Goal: Communication & Community: Answer question/provide support

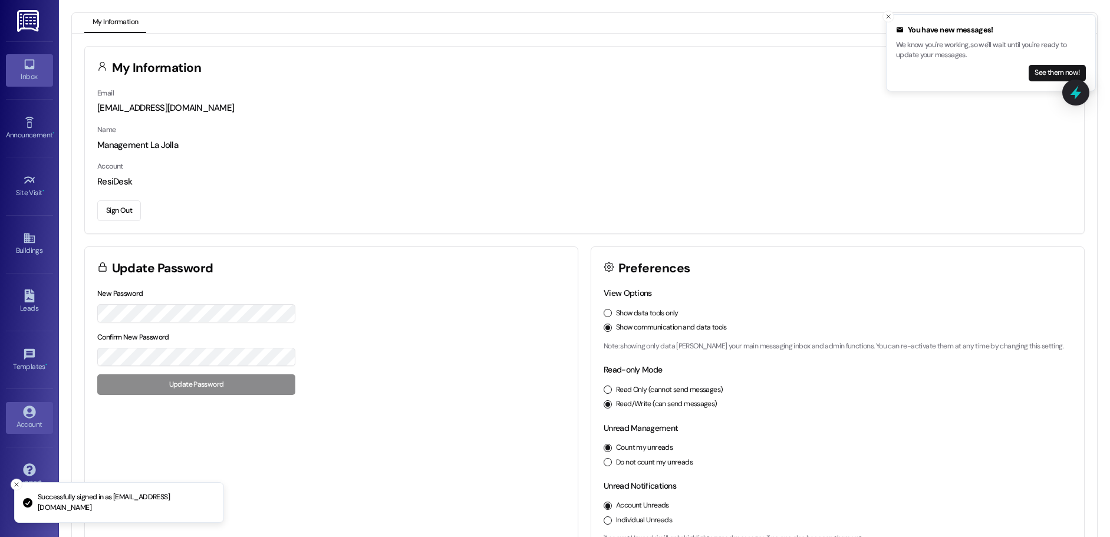
click at [32, 74] on div "Inbox" at bounding box center [29, 77] width 59 height 12
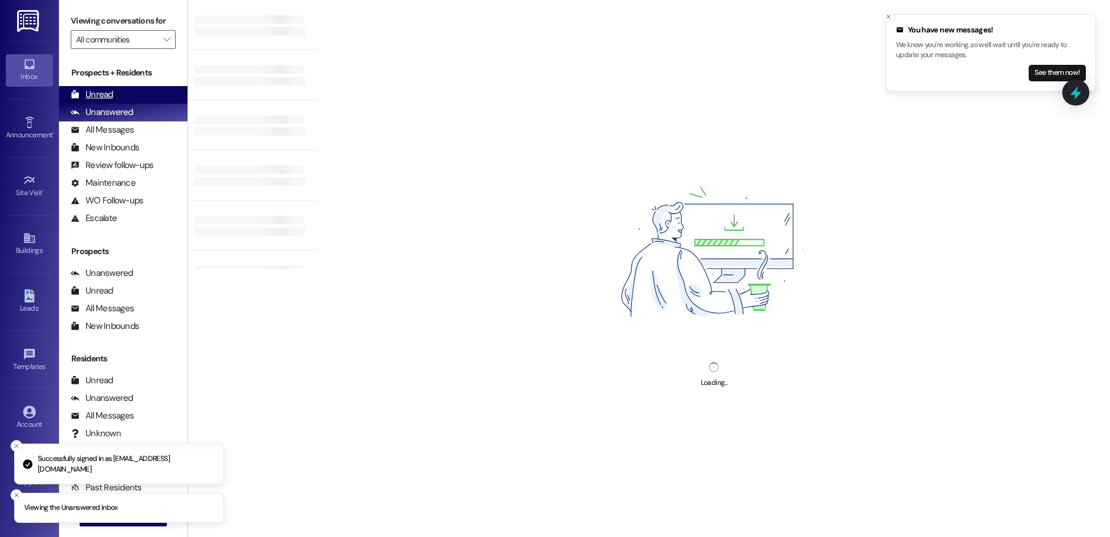
click at [127, 92] on div "Unread (0)" at bounding box center [123, 95] width 128 height 18
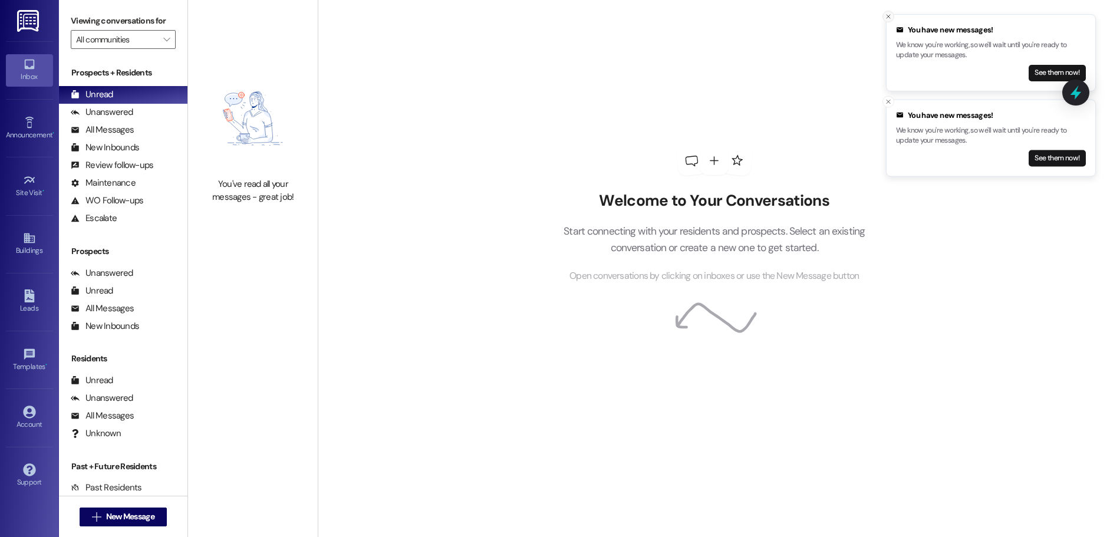
click at [886, 15] on line "Close toast" at bounding box center [888, 17] width 4 height 4
click at [887, 15] on line "Close toast" at bounding box center [888, 17] width 4 height 4
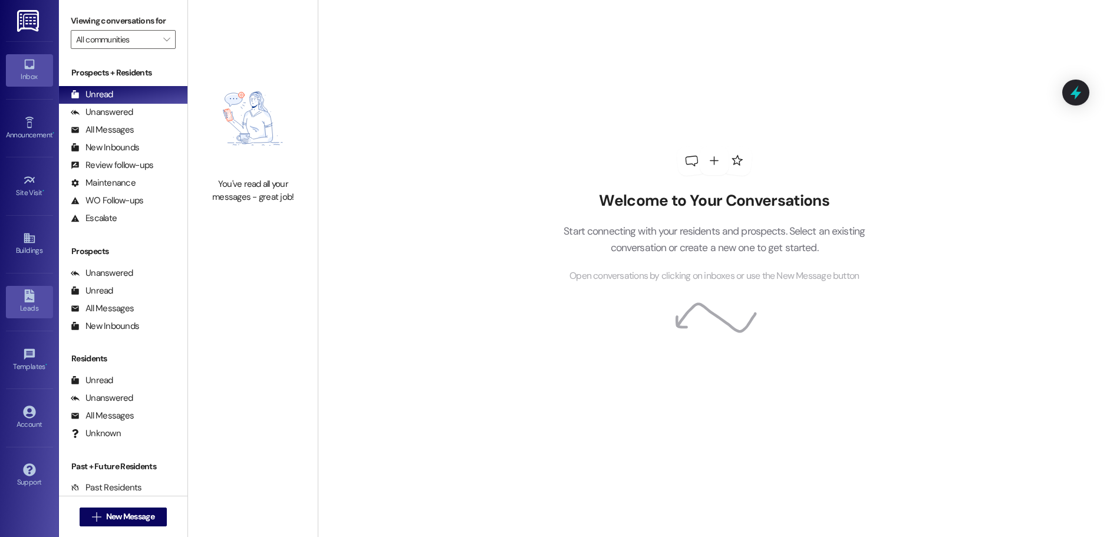
click at [19, 295] on link "Leads" at bounding box center [29, 302] width 47 height 32
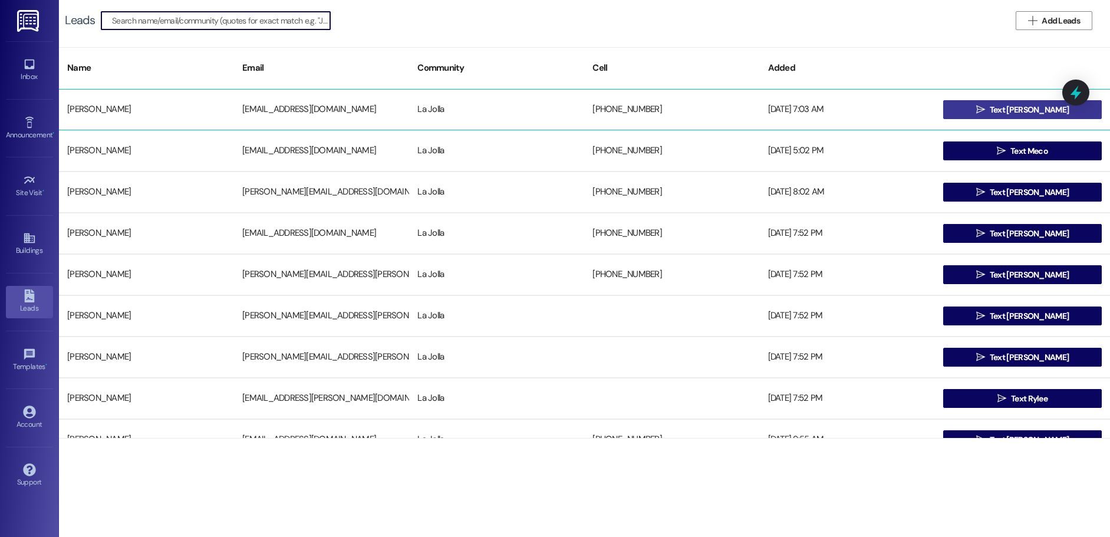
click at [967, 111] on button " Text [PERSON_NAME]" at bounding box center [1022, 109] width 159 height 19
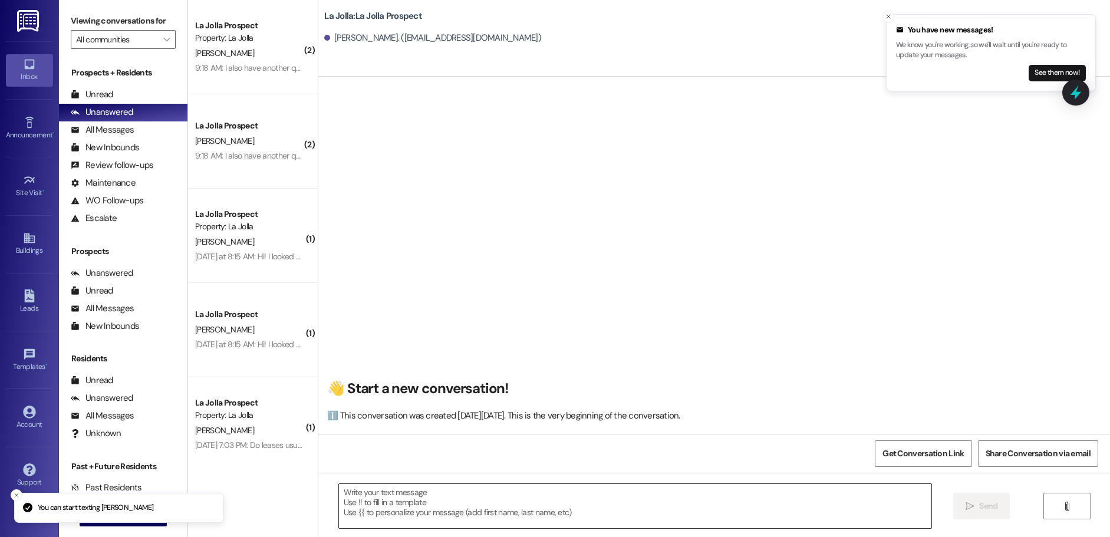
click at [379, 499] on textarea at bounding box center [635, 506] width 592 height 44
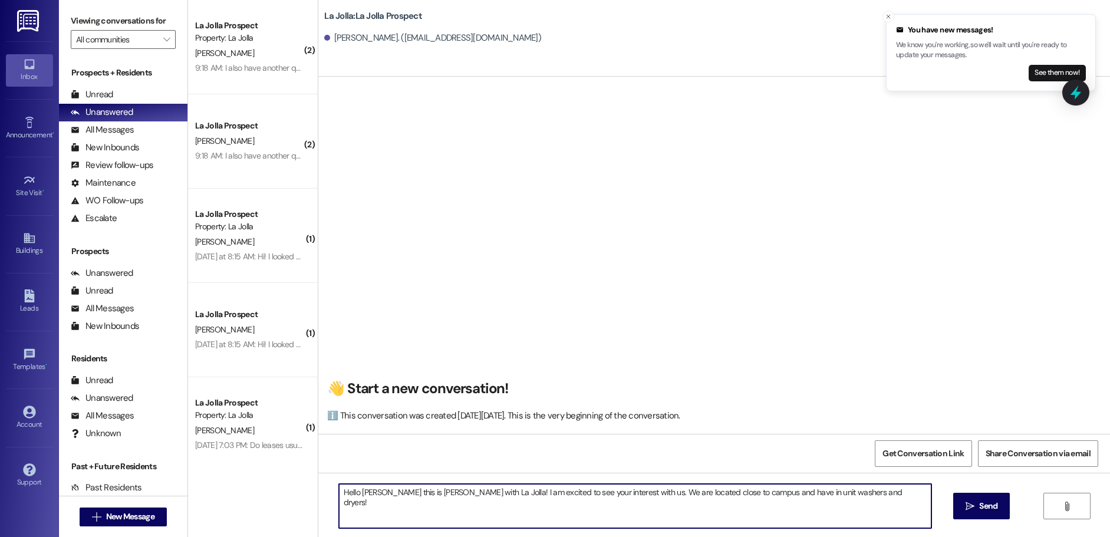
click at [873, 491] on textarea "Hello [PERSON_NAME] this is [PERSON_NAME] with La Jolla! I am excited to see yo…" at bounding box center [635, 506] width 592 height 44
drag, startPoint x: 622, startPoint y: 501, endPoint x: 378, endPoint y: 500, distance: 243.4
click at [318, 486] on div "La Jolla: La Jolla Prospect [PERSON_NAME]. ([PERSON_NAME][EMAIL_ADDRESS][DOMAIN…" at bounding box center [714, 268] width 792 height 537
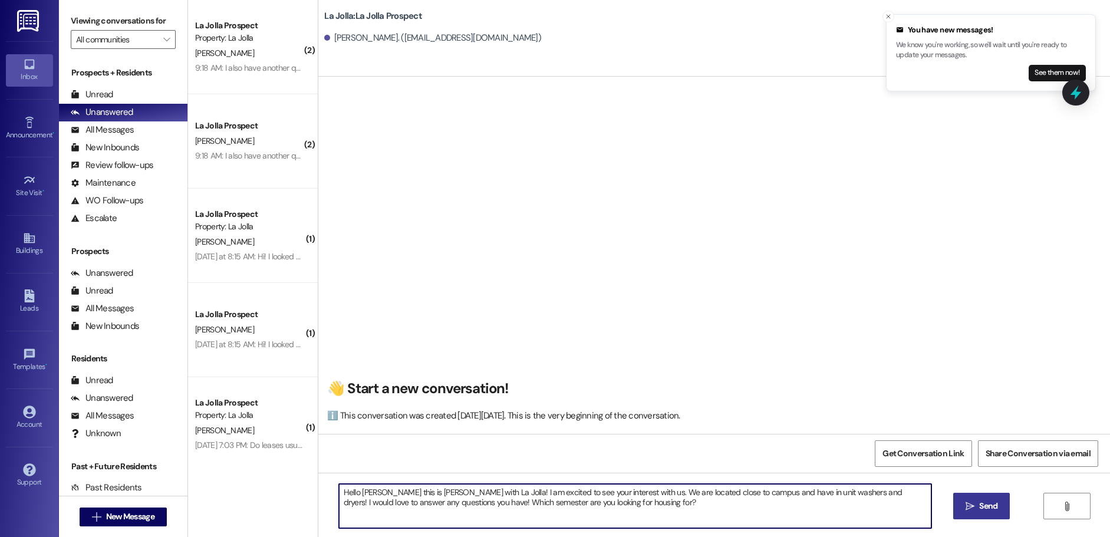
type textarea "Hello [PERSON_NAME] this is [PERSON_NAME] with La Jolla! I am excited to see yo…"
click at [979, 510] on span "Send" at bounding box center [988, 506] width 18 height 12
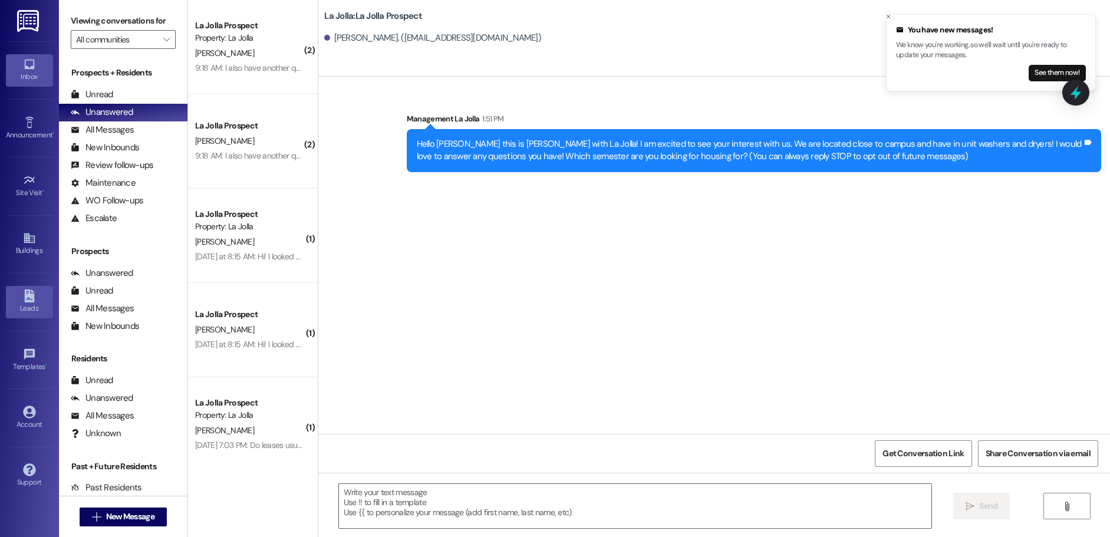
click at [35, 299] on icon at bounding box center [29, 295] width 13 height 13
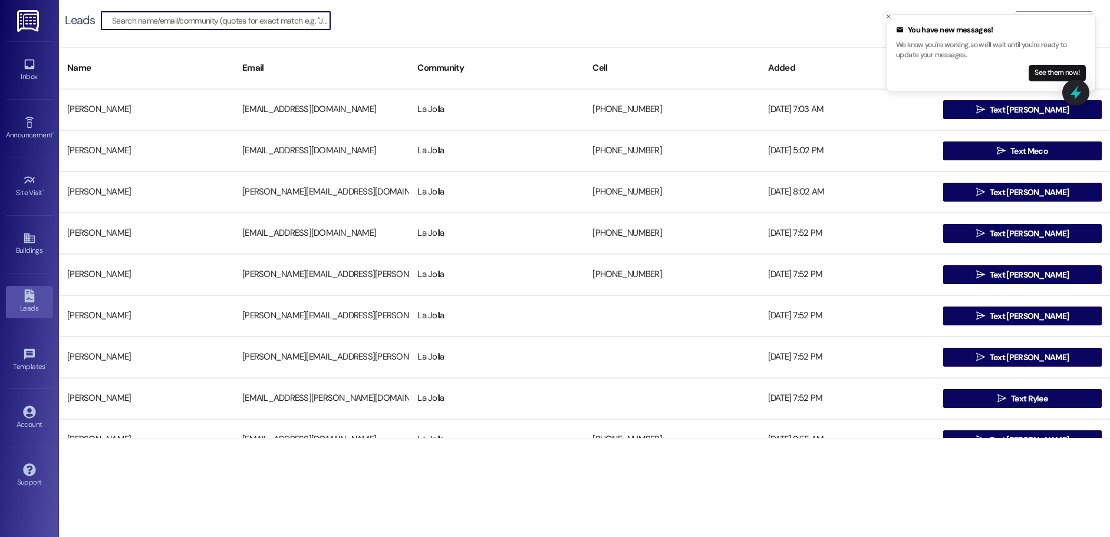
click at [174, 24] on input at bounding box center [221, 20] width 218 height 16
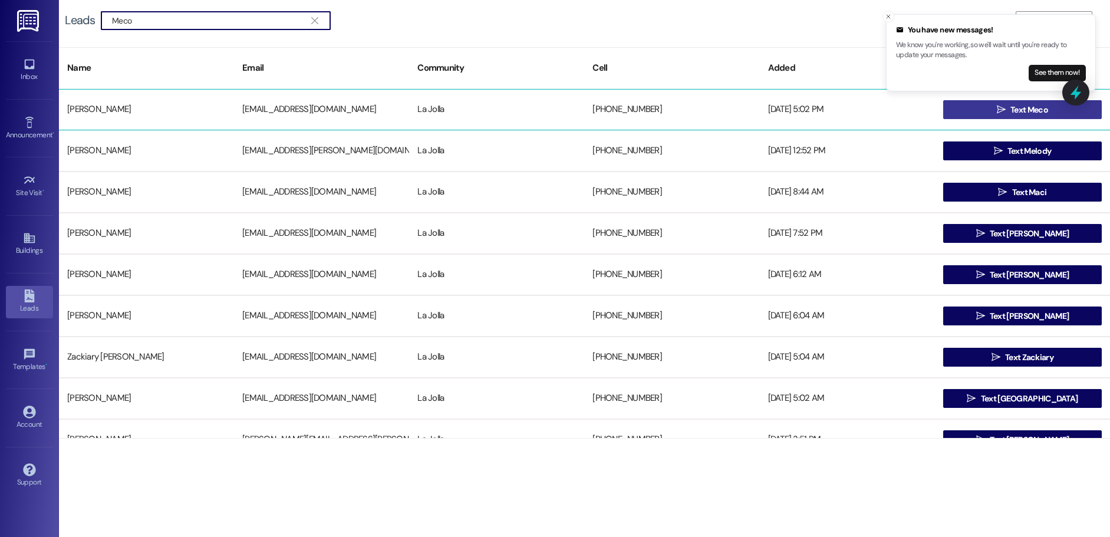
type input "Meco"
click at [947, 109] on button " Text Meco" at bounding box center [1022, 109] width 159 height 19
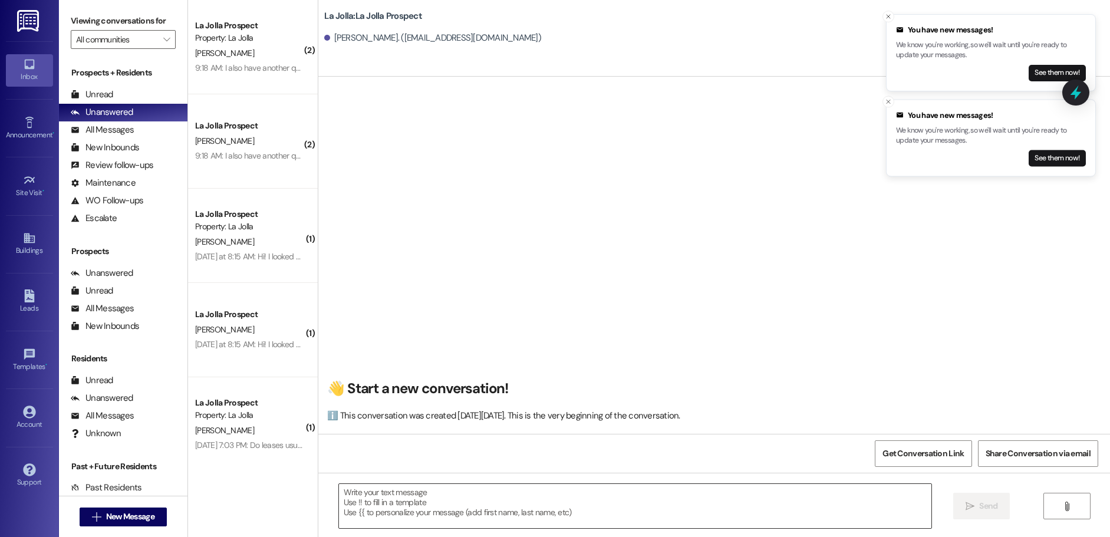
click at [439, 499] on textarea at bounding box center [635, 506] width 592 height 44
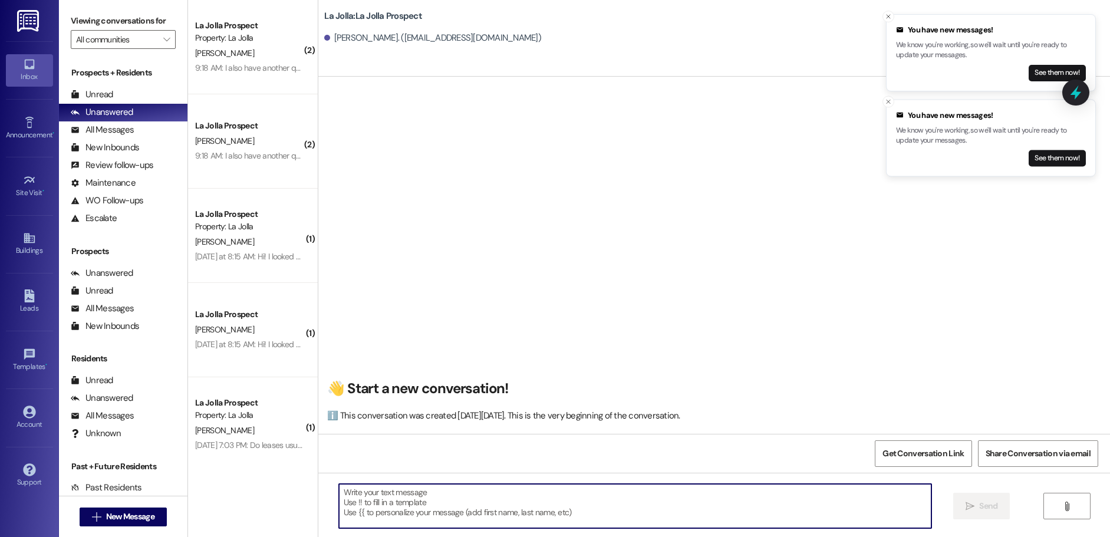
paste textarea "Hello Kaylee this is Courtney with La Jolla! I am excited to see your interest …"
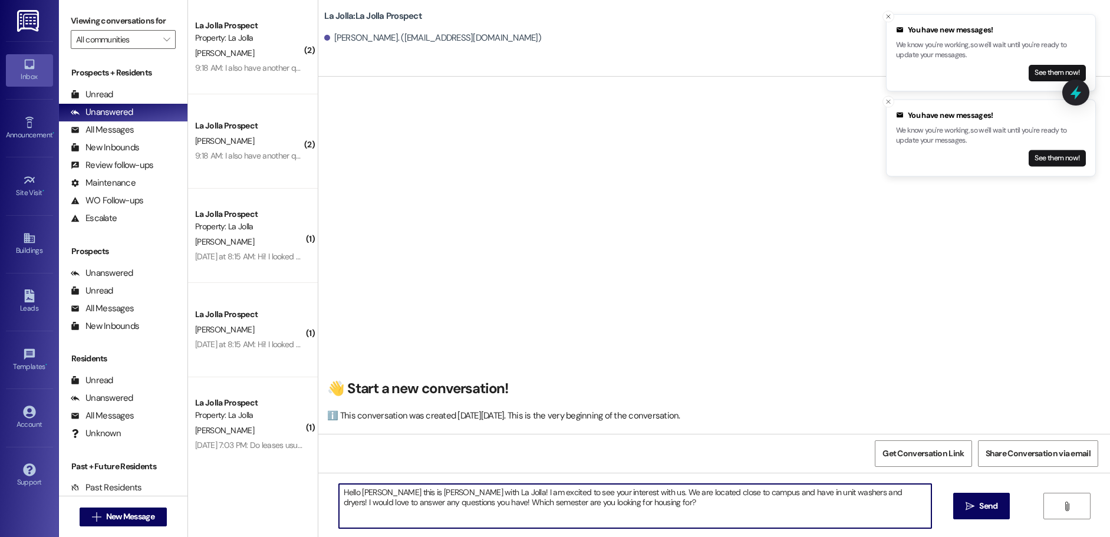
click at [375, 491] on textarea "Hello Kaylee this is Courtney with La Jolla! I am excited to see your interest …" at bounding box center [635, 506] width 592 height 44
drag, startPoint x: 622, startPoint y: 509, endPoint x: 402, endPoint y: 502, distance: 219.9
click at [259, 481] on div "( 2 ) La Jolla Prospect Property: La Jolla R. Hardman 9:18 AM: I also have anot…" at bounding box center [649, 268] width 922 height 537
type textarea "Hello Meco this is Courtney with La Jolla! I am excited to see your interest wi…"
click at [963, 500] on span " Send" at bounding box center [981, 506] width 37 height 12
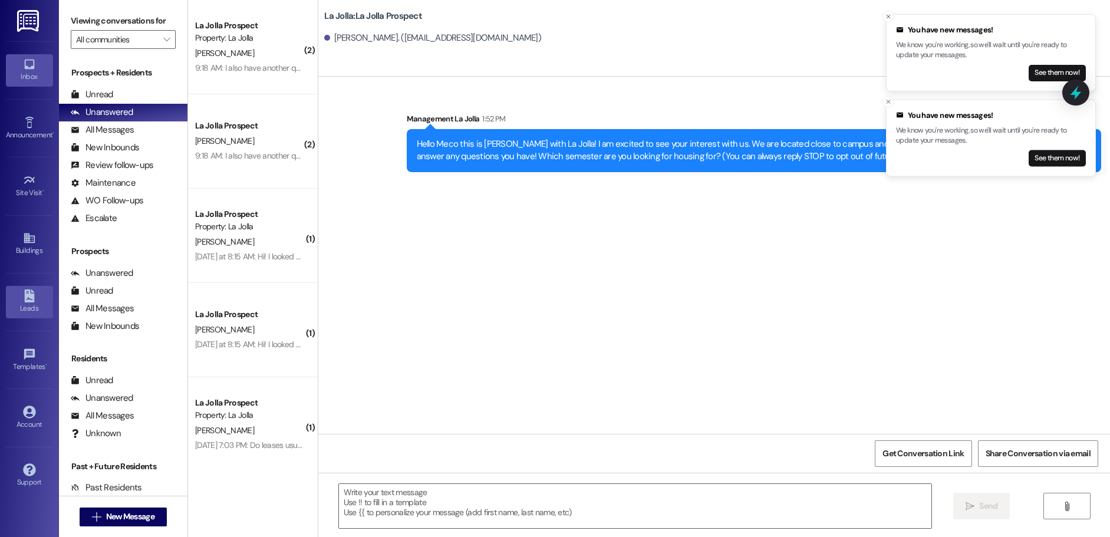
click at [8, 309] on div "Leads" at bounding box center [29, 308] width 59 height 12
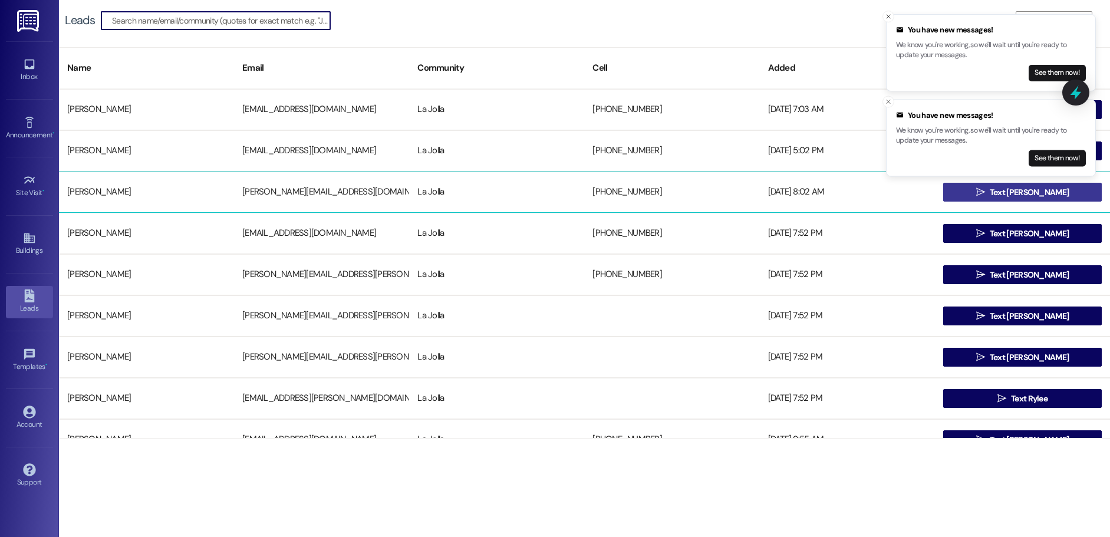
drag, startPoint x: 1064, startPoint y: 194, endPoint x: 1040, endPoint y: 207, distance: 27.1
click at [1064, 194] on button " Text Katelyn" at bounding box center [1022, 192] width 159 height 19
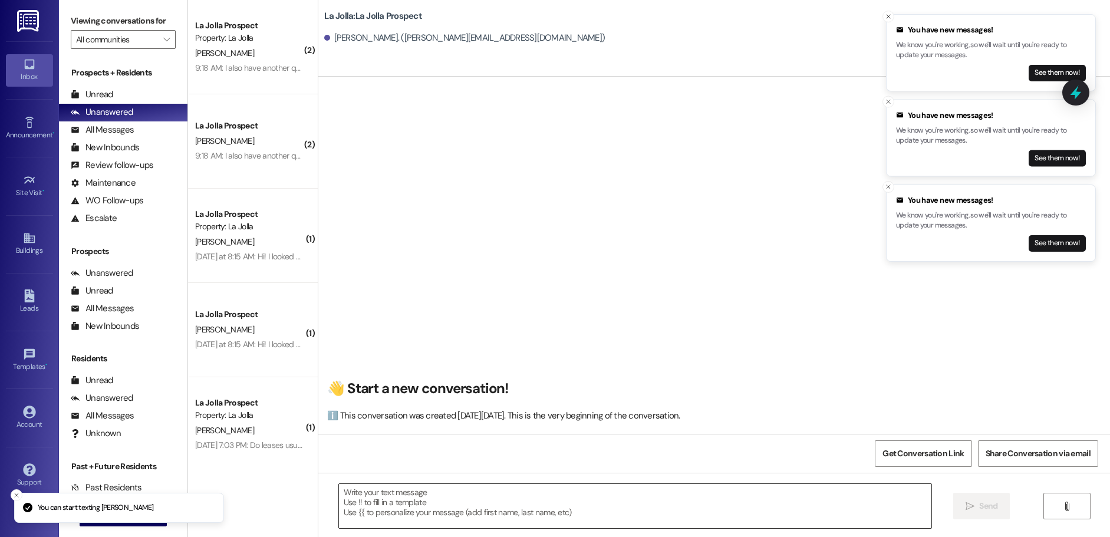
click at [365, 498] on textarea at bounding box center [635, 506] width 592 height 44
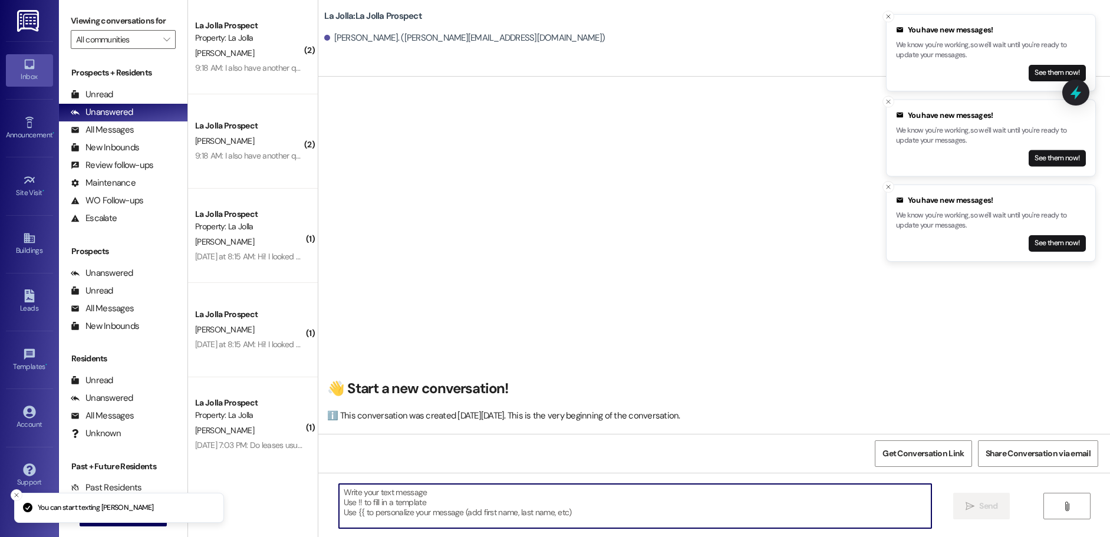
paste textarea "Hello Meco this is Courtney with La Jolla! I am excited to see your interest wi…"
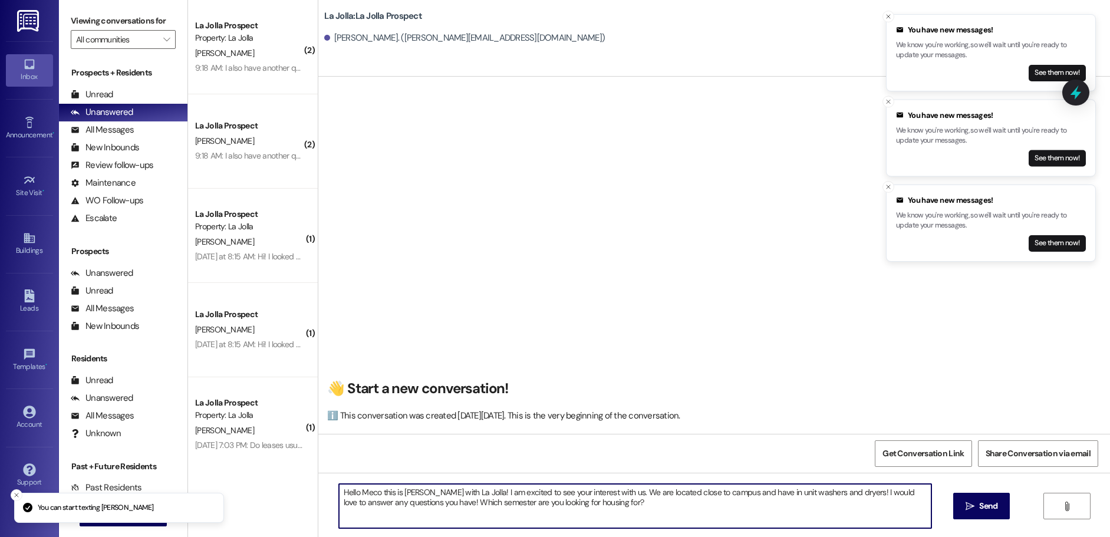
click at [374, 489] on textarea "Hello Meco this is Courtney with La Jolla! I am excited to see your interest wi…" at bounding box center [635, 506] width 592 height 44
click at [362, 492] on textarea "Hello Ketelyn this is Courtney with La Jolla! I am excited to see your interest…" at bounding box center [635, 506] width 592 height 44
click at [653, 503] on textarea "Hello Katelyn this is Courtney with La Jolla! I am excited to see your interest…" at bounding box center [635, 506] width 592 height 44
drag, startPoint x: 626, startPoint y: 504, endPoint x: 340, endPoint y: 506, distance: 286.4
click at [233, 485] on div "( 2 ) La Jolla Prospect Property: La Jolla R. Hardman 9:18 AM: I also have anot…" at bounding box center [649, 268] width 922 height 537
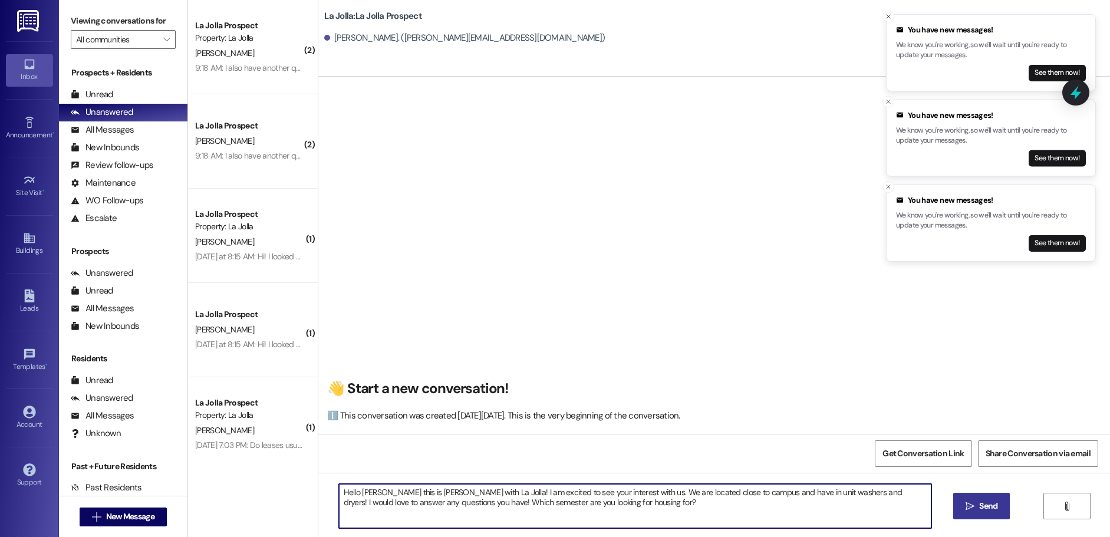
type textarea "Hello Katelyn this is Courtney with La Jolla! I am excited to see your interest…"
click at [976, 504] on span "Send" at bounding box center [987, 506] width 23 height 12
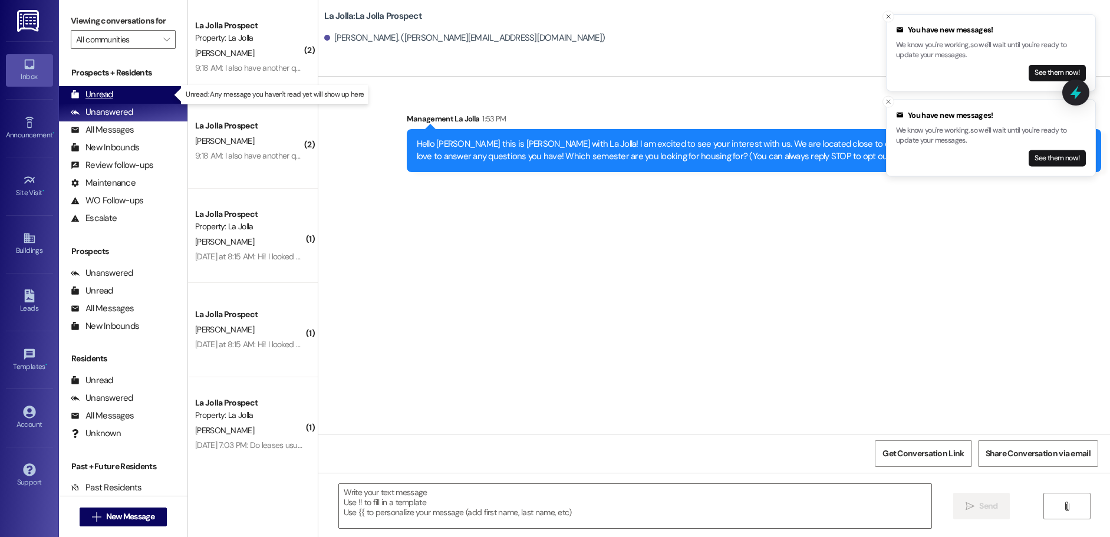
click at [113, 100] on div "Unread (0)" at bounding box center [123, 95] width 128 height 18
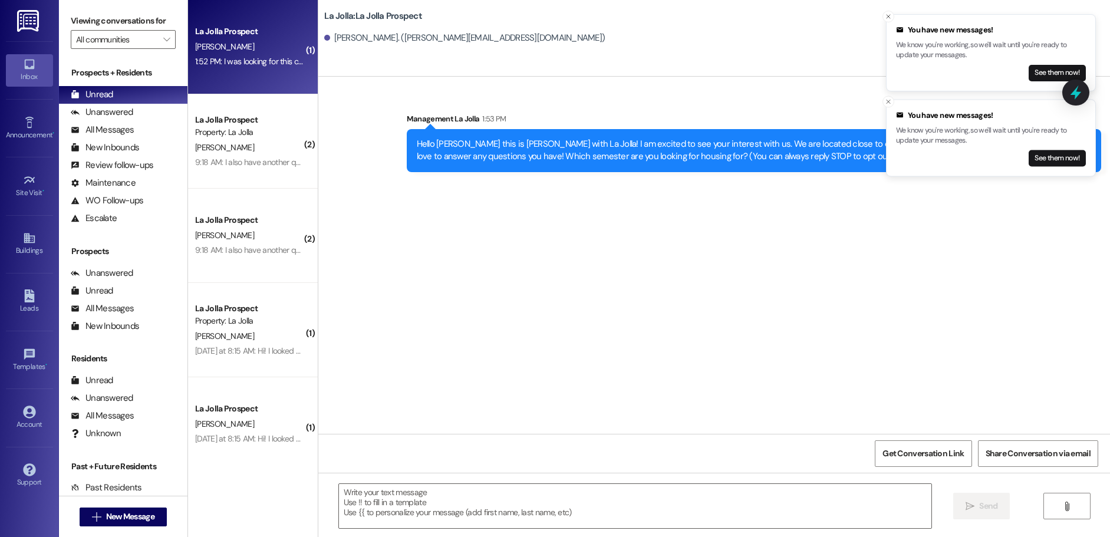
click at [236, 59] on div "1:52 PM: I was looking for this coming fall semester. I know it's really short …" at bounding box center [430, 61] width 470 height 11
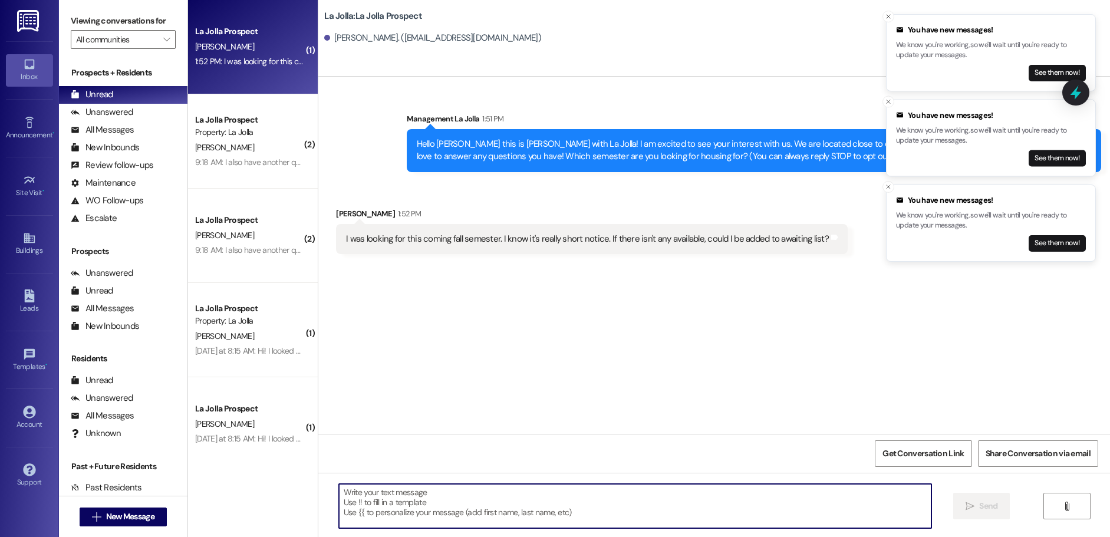
click at [417, 509] on textarea at bounding box center [635, 506] width 592 height 44
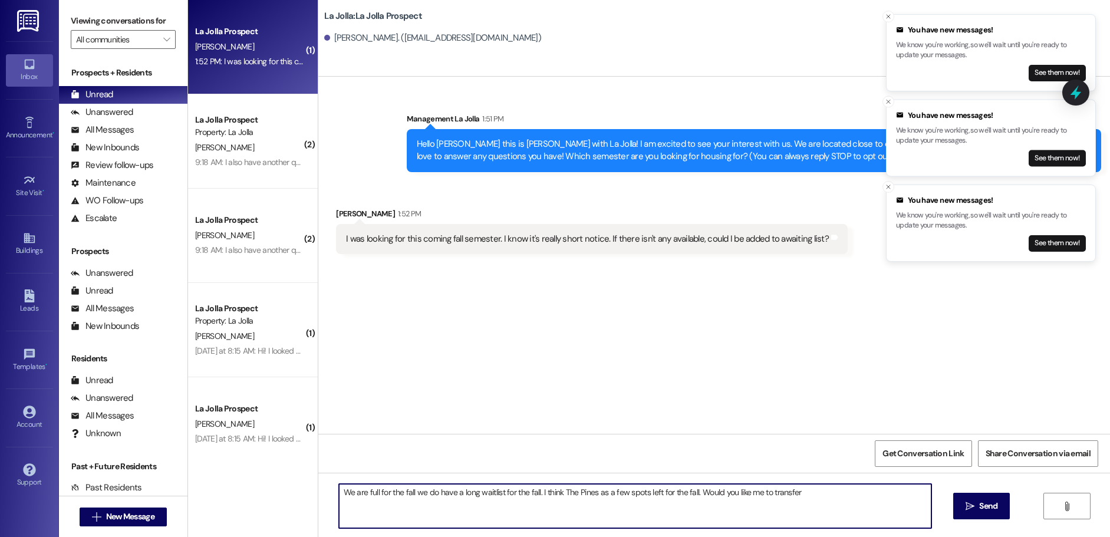
drag, startPoint x: 616, startPoint y: 493, endPoint x: 638, endPoint y: 494, distance: 21.9
click at [620, 493] on textarea "We are full for the fall we do have a long waitlist for the fall. I think The P…" at bounding box center [635, 506] width 592 height 44
click at [646, 499] on textarea "We are full for the fall we do have a long waitlist for the fall. I think The P…" at bounding box center [635, 506] width 592 height 44
click at [619, 494] on textarea "We are full for the fall we do have a long waitlist for the fall. I think The P…" at bounding box center [635, 506] width 592 height 44
click at [847, 493] on textarea "We are full for the fall we do have a long waitlist for the fall. I think The P…" at bounding box center [635, 506] width 592 height 44
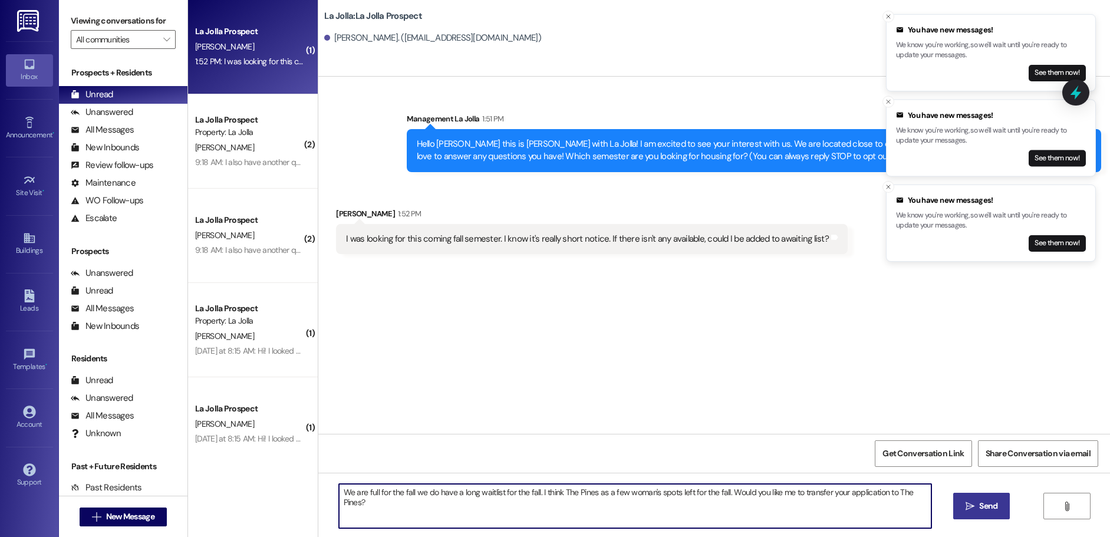
type textarea "We are full for the fall we do have a long waitlist for the fall. I think The P…"
click at [977, 505] on span "Send" at bounding box center [987, 506] width 23 height 12
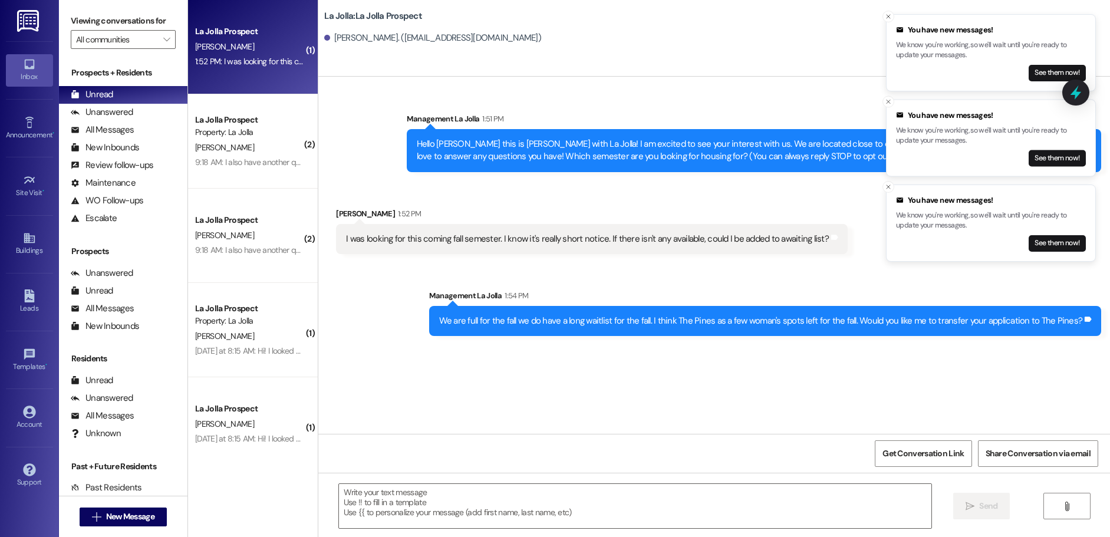
drag, startPoint x: 884, startPoint y: 186, endPoint x: 881, endPoint y: 127, distance: 59.0
click at [882, 185] on button "Close toast" at bounding box center [888, 187] width 12 height 12
click at [885, 104] on icon "Close toast" at bounding box center [887, 101] width 7 height 7
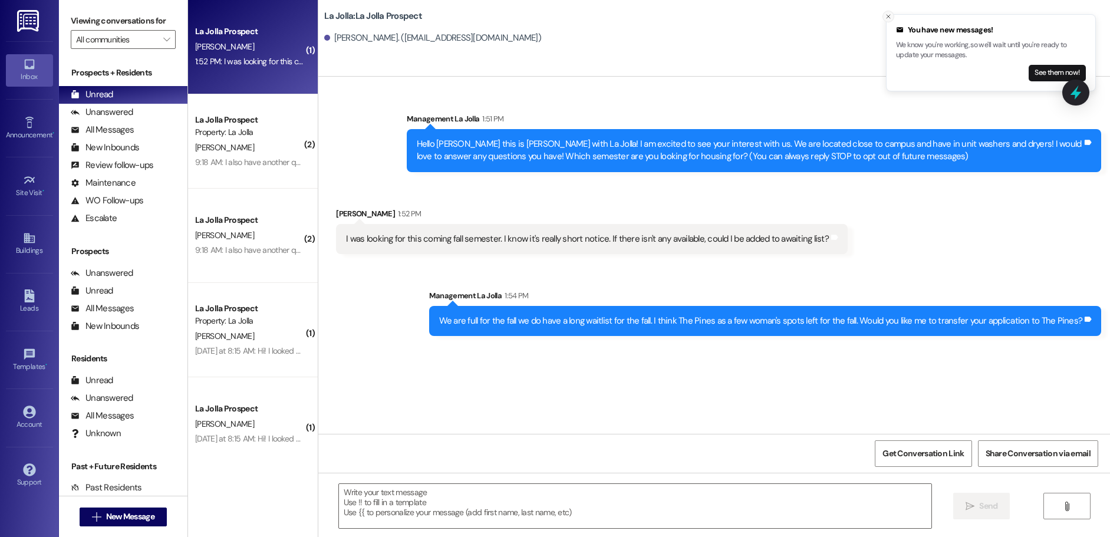
click at [885, 21] on button "Close toast" at bounding box center [888, 17] width 12 height 12
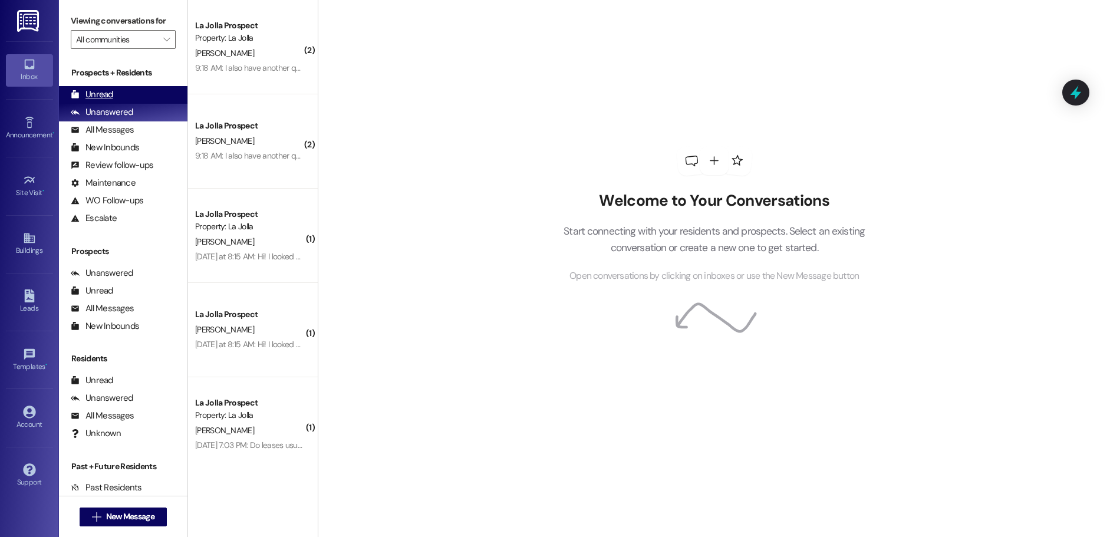
click at [137, 93] on div "Unread (0)" at bounding box center [123, 95] width 128 height 18
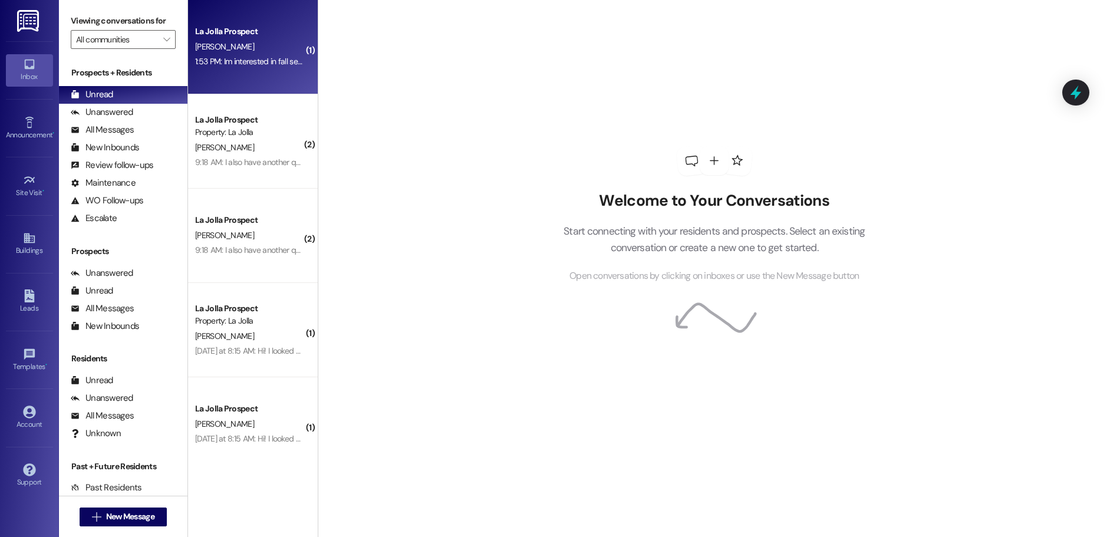
click at [274, 60] on div "1:53 PM: Im interested in fall semester. How much does it cost and where can i …" at bounding box center [406, 61] width 423 height 11
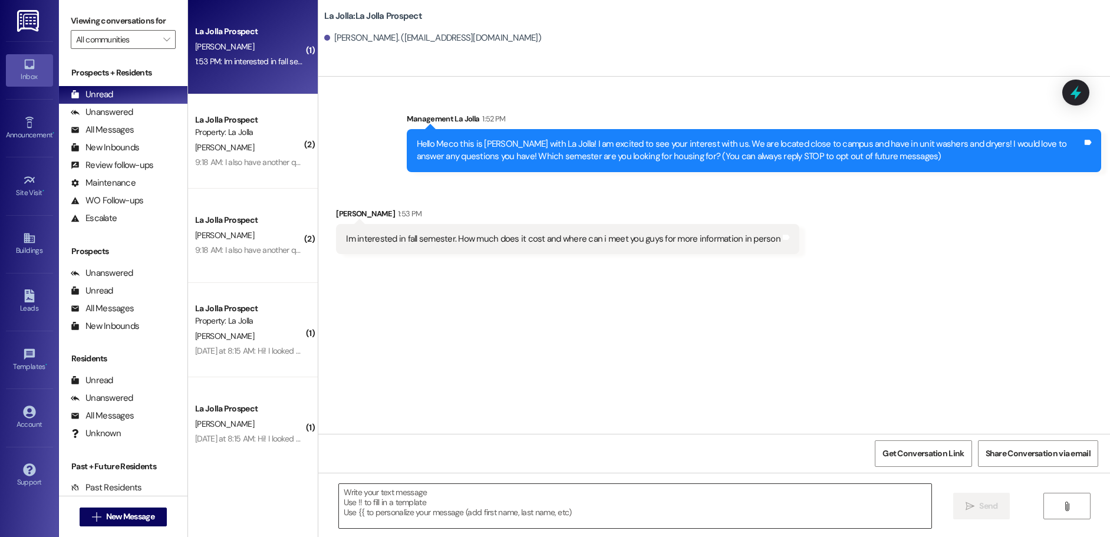
click at [356, 503] on textarea at bounding box center [635, 506] width 592 height 44
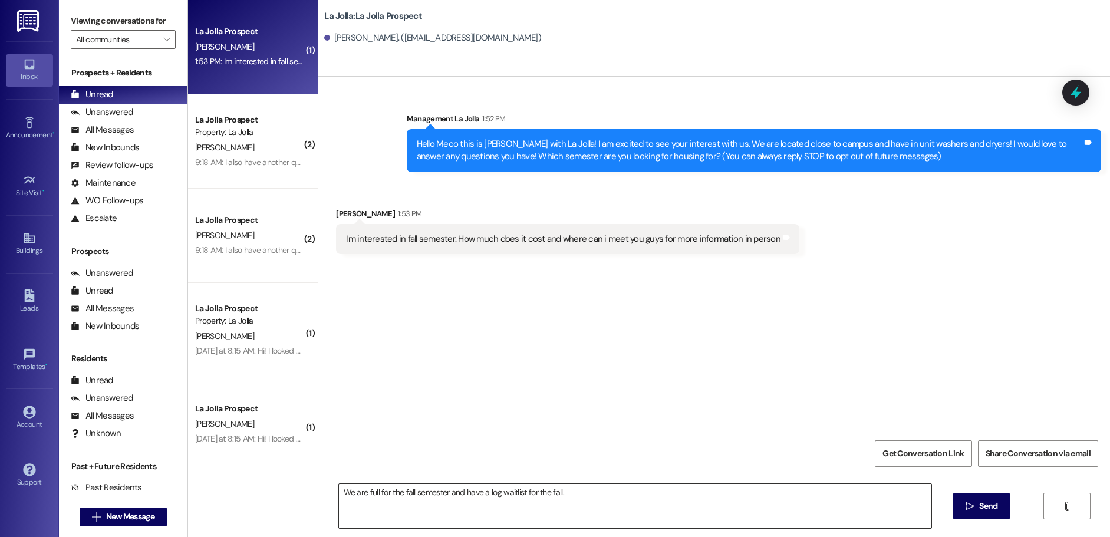
click at [597, 504] on textarea "We are full for the fall semester and have a log waitlist for the fall." at bounding box center [635, 506] width 592 height 44
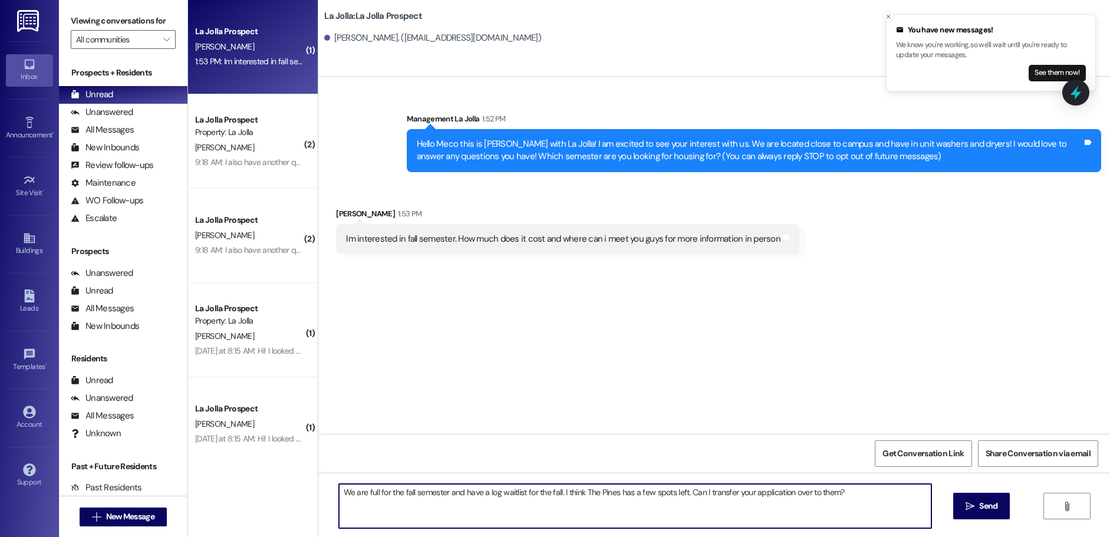
type textarea "We are full for the fall semester and have a log waitlist for the fall. I think…"
click at [1015, 504] on div "We are full for the fall semester and have a log waitlist for the fall. I think…" at bounding box center [713, 517] width 791 height 88
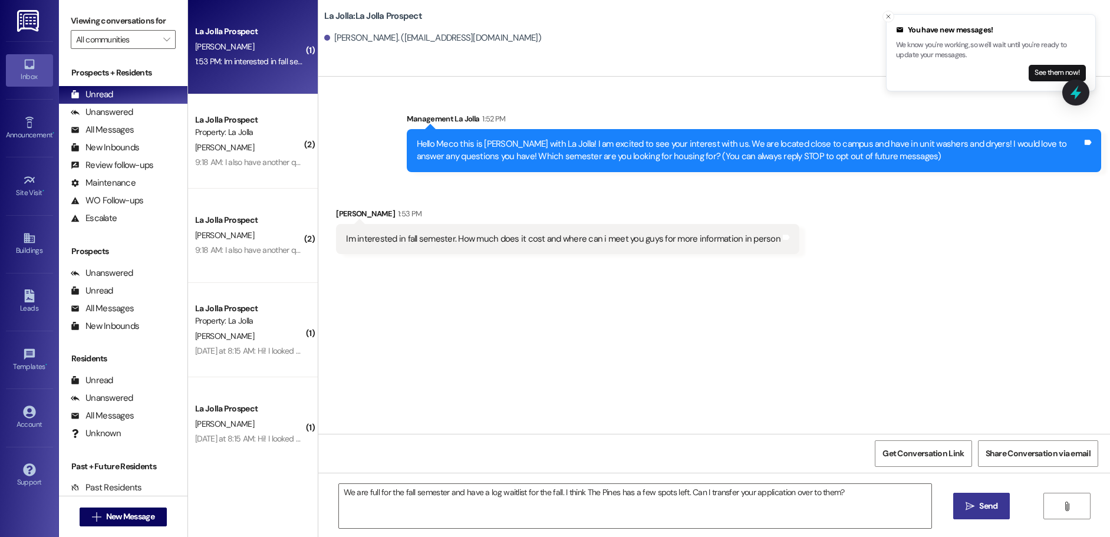
click at [995, 511] on span "Send" at bounding box center [988, 506] width 18 height 12
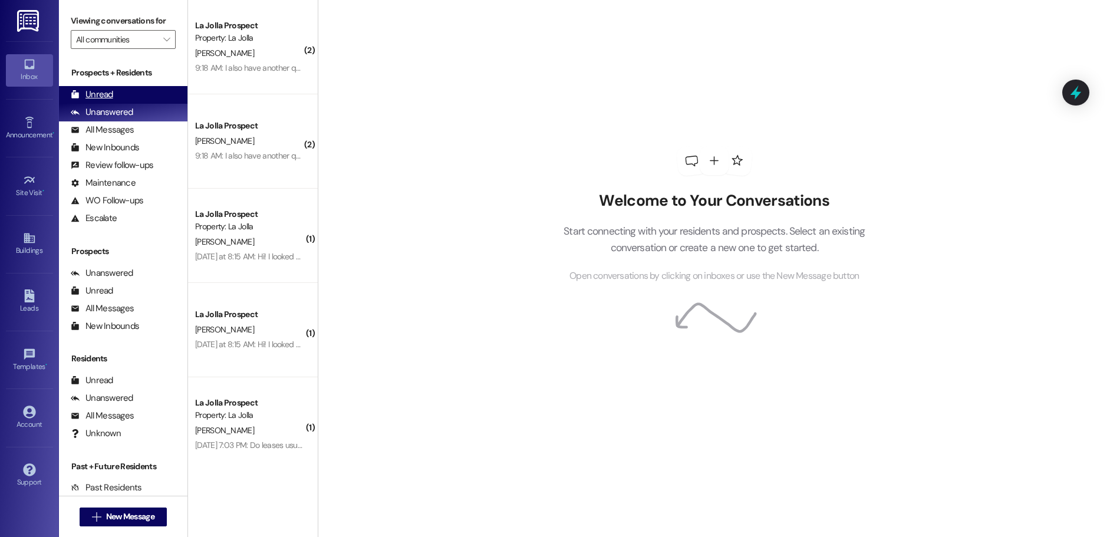
click at [108, 98] on div "Unread" at bounding box center [92, 94] width 42 height 12
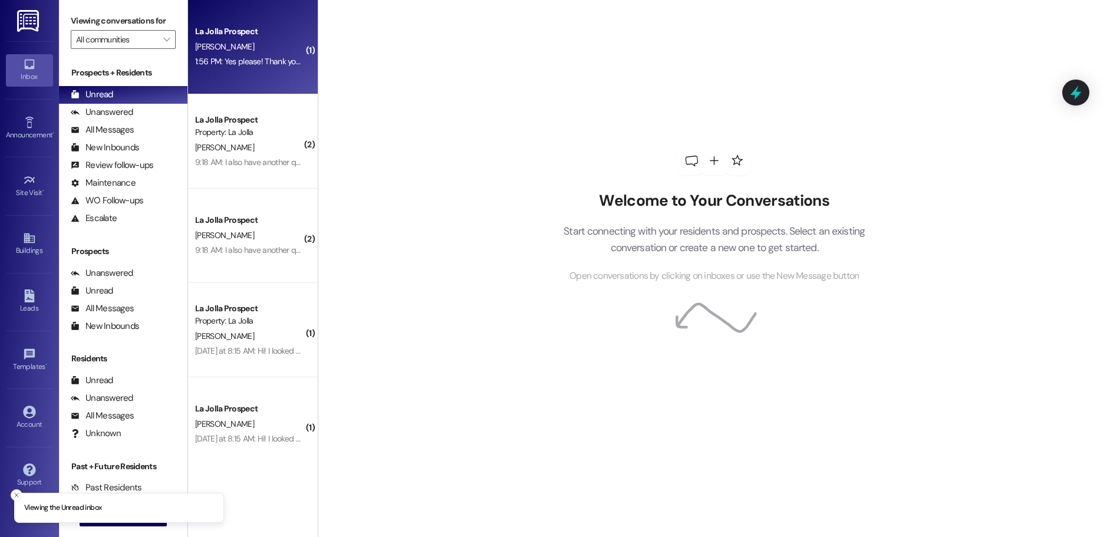
click at [237, 59] on div "1:56 PM: Yes please! Thank you so so much!! 1:56 PM: Yes please! Thank you so s…" at bounding box center [270, 61] width 150 height 11
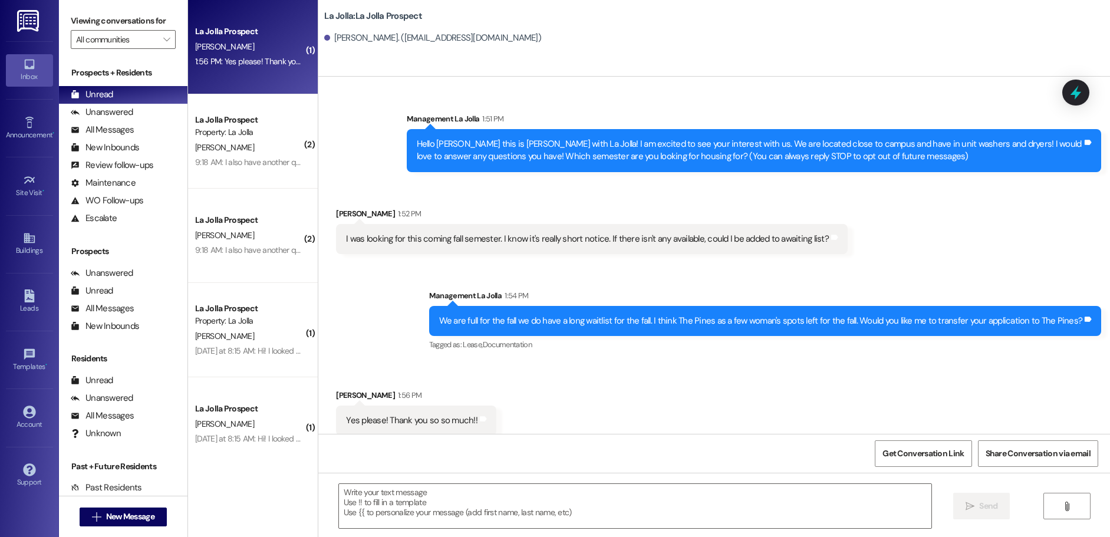
scroll to position [11, 0]
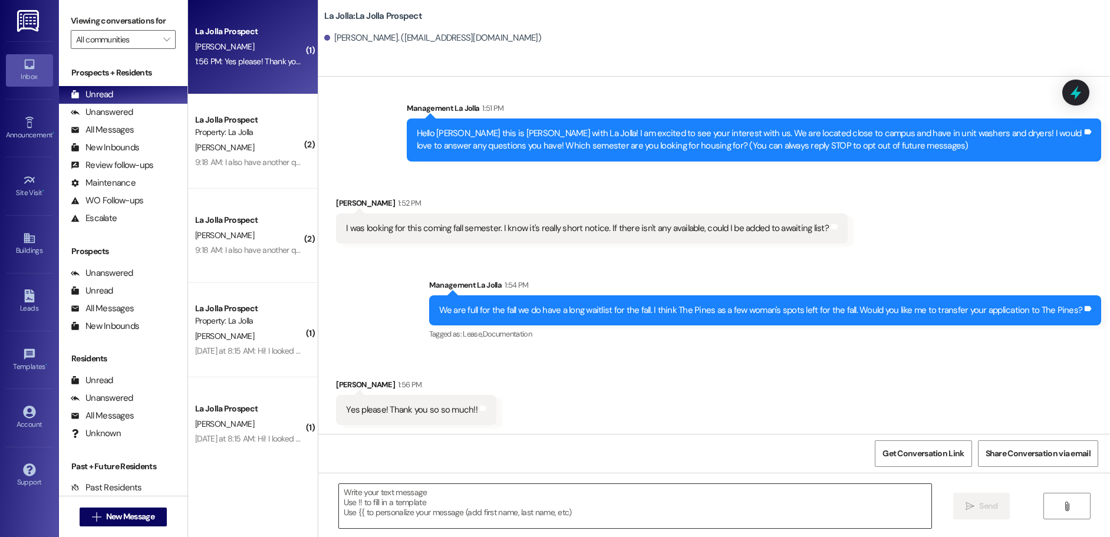
click at [405, 506] on textarea at bounding box center [635, 506] width 592 height 44
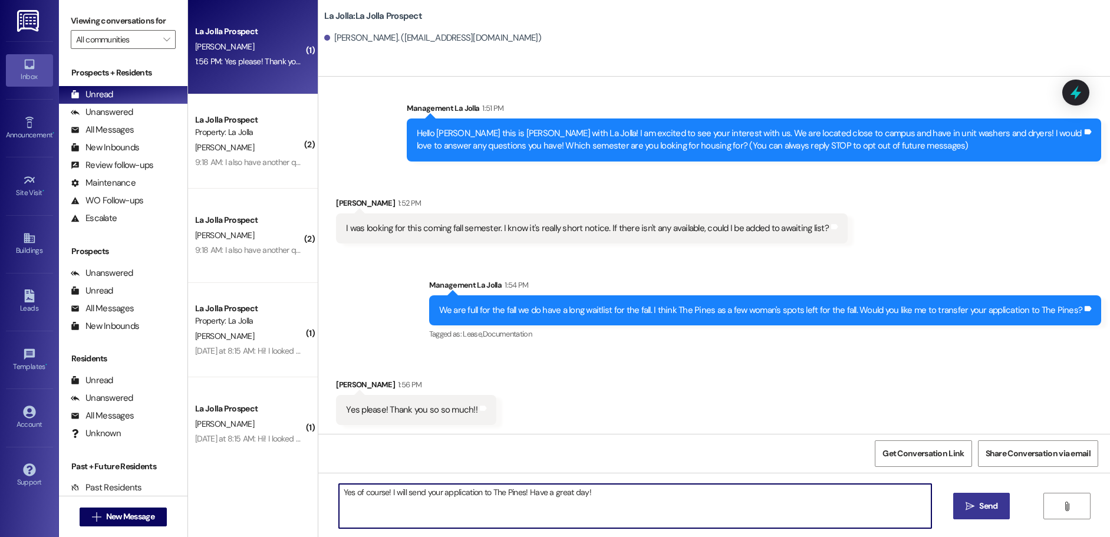
type textarea "Yes of course! I will send your application to The Pines! Have a great day!"
click at [983, 514] on button " Send" at bounding box center [981, 506] width 57 height 27
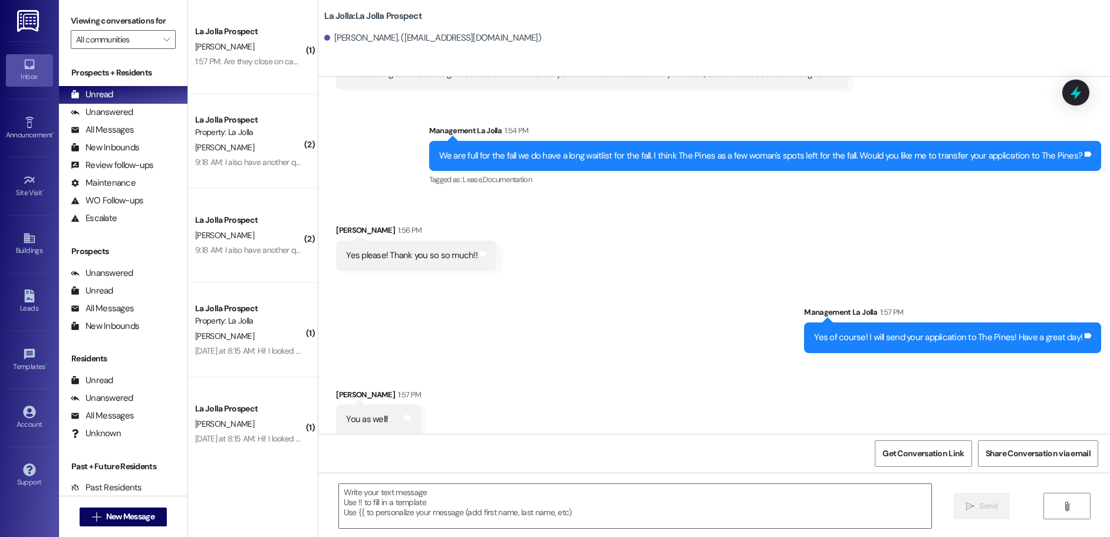
scroll to position [175, 0]
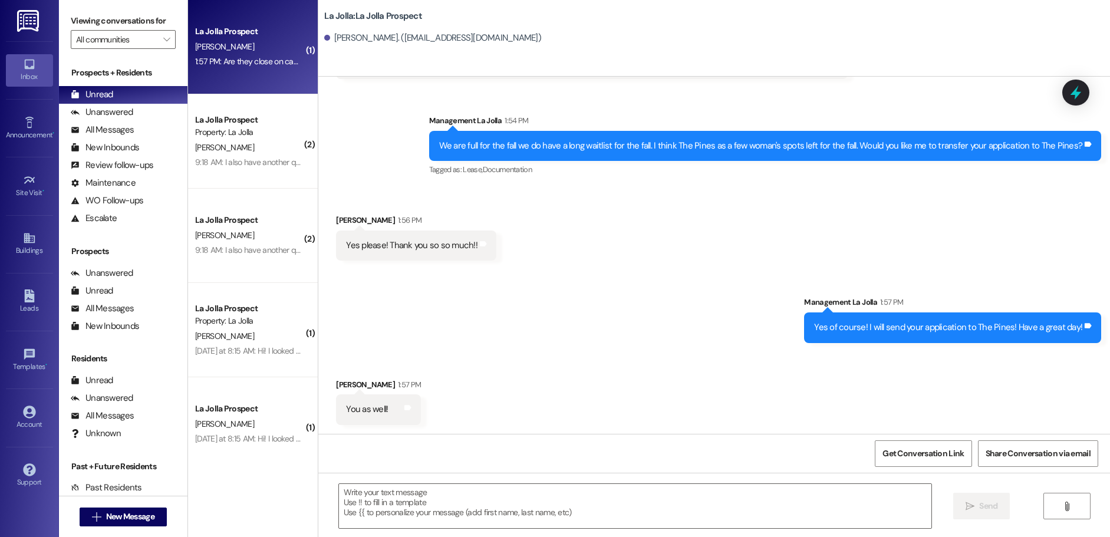
click at [252, 61] on div "1:57 PM: Are they close on campus? If yes sure! 1:57 PM: Are they close on camp…" at bounding box center [275, 61] width 160 height 11
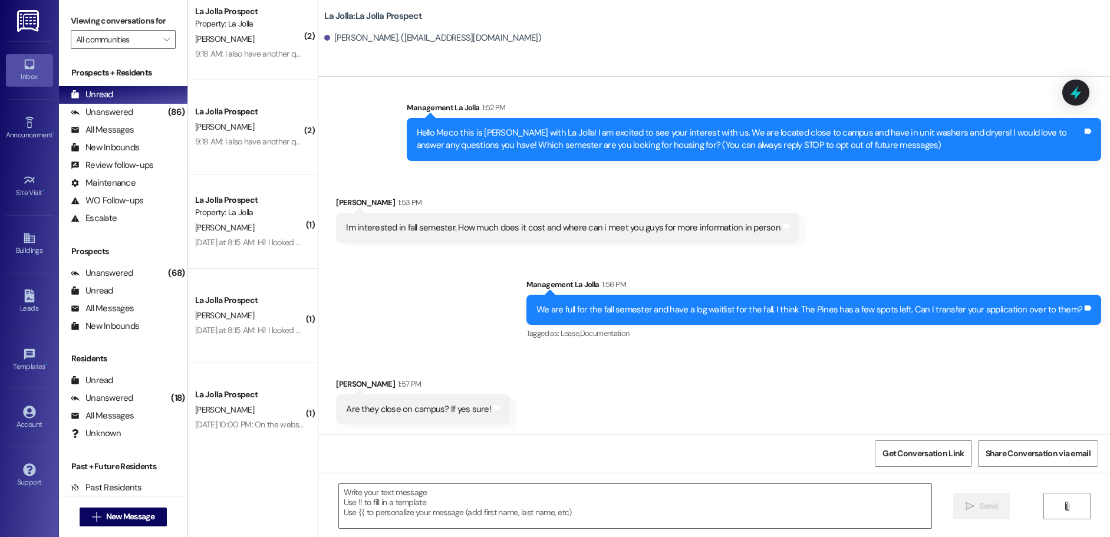
scroll to position [395, 0]
click at [432, 493] on textarea at bounding box center [635, 506] width 592 height 44
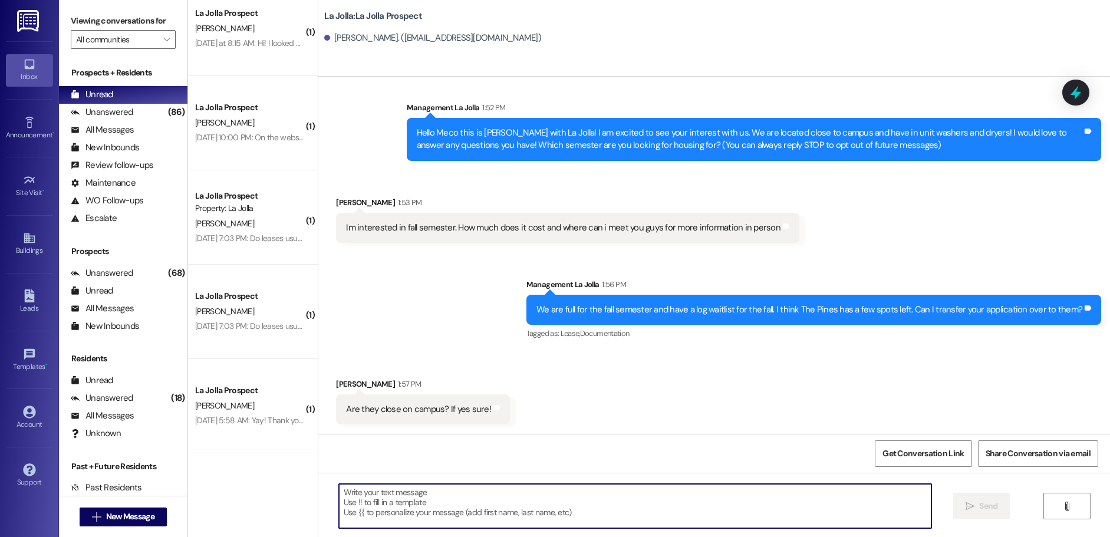
click at [418, 513] on textarea at bounding box center [635, 506] width 592 height 44
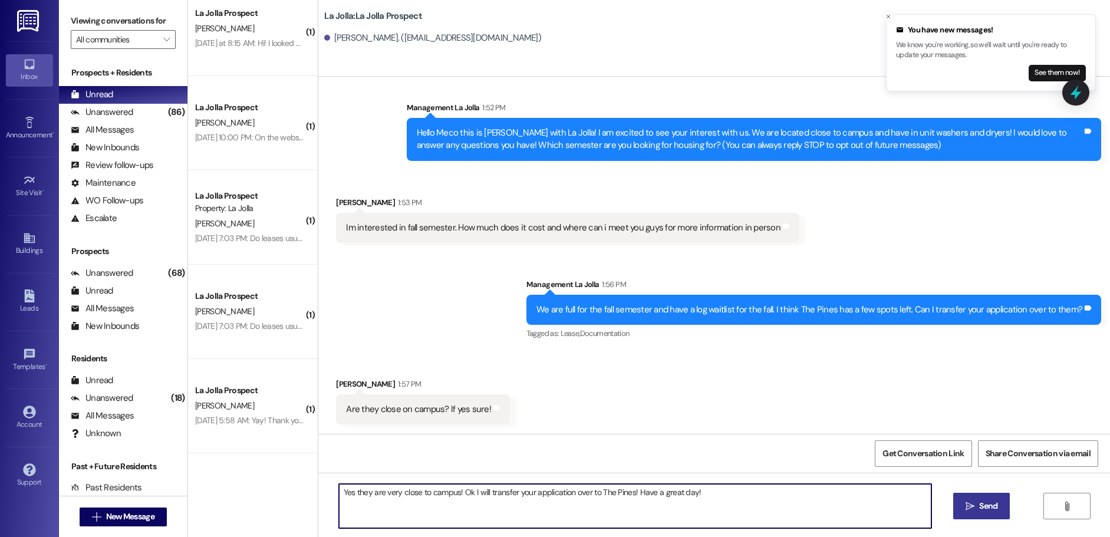
type textarea "Yes they are very close to campus! Ok I will transfer your application over to …"
drag, startPoint x: 979, startPoint y: 511, endPoint x: 503, endPoint y: 402, distance: 488.6
click at [979, 510] on span "Send" at bounding box center [988, 506] width 18 height 12
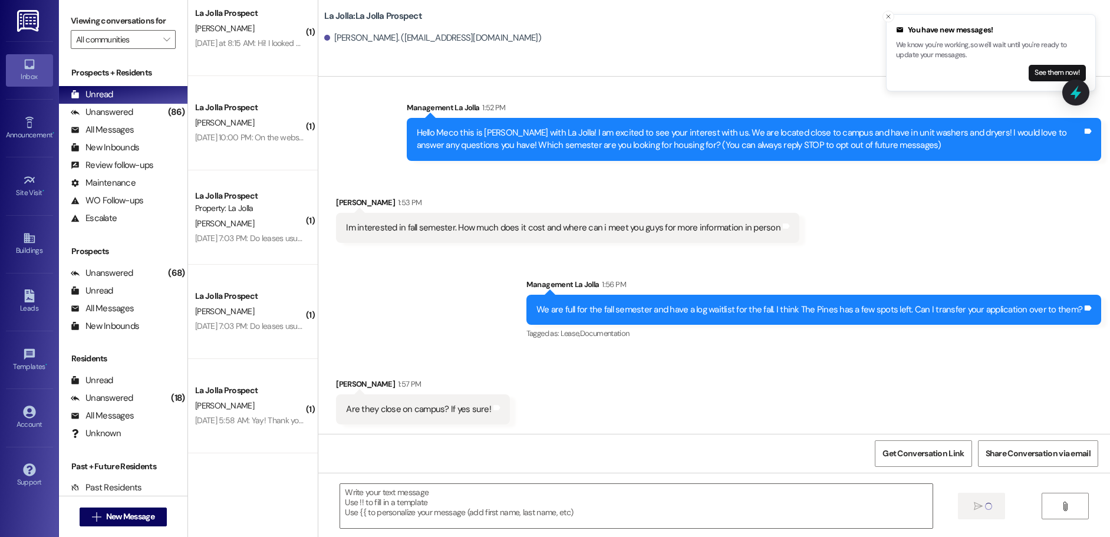
scroll to position [94, 0]
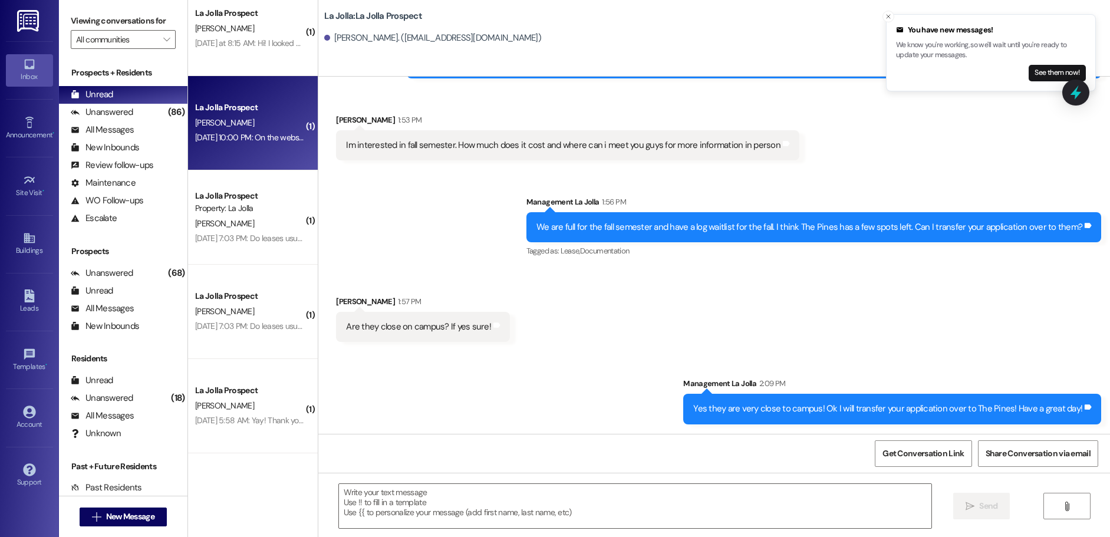
click at [252, 136] on div "[DATE] 10:00 PM: On the website?? [DATE] 10:00 PM: On the website??" at bounding box center [255, 137] width 120 height 11
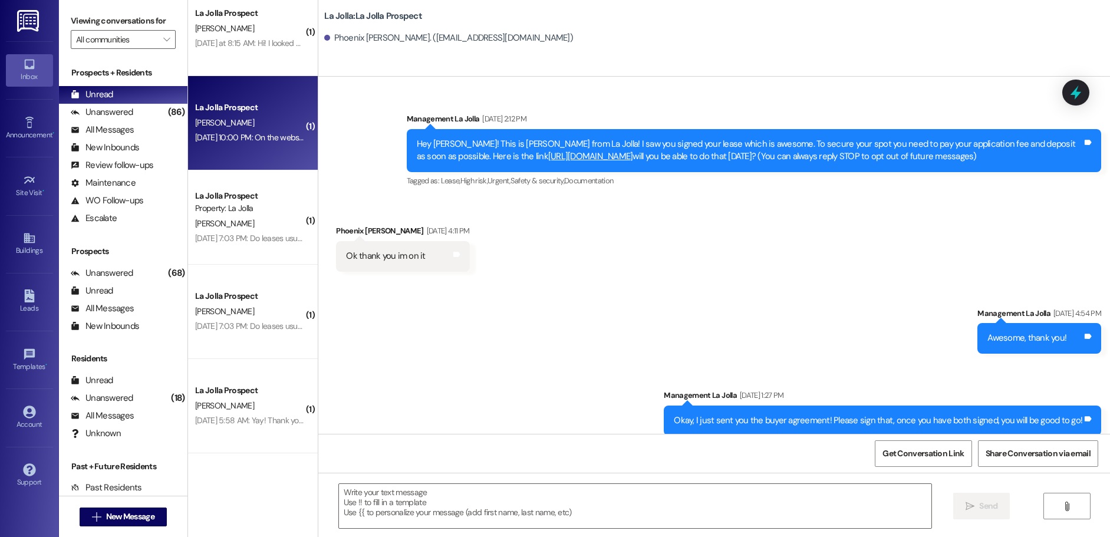
scroll to position [93, 0]
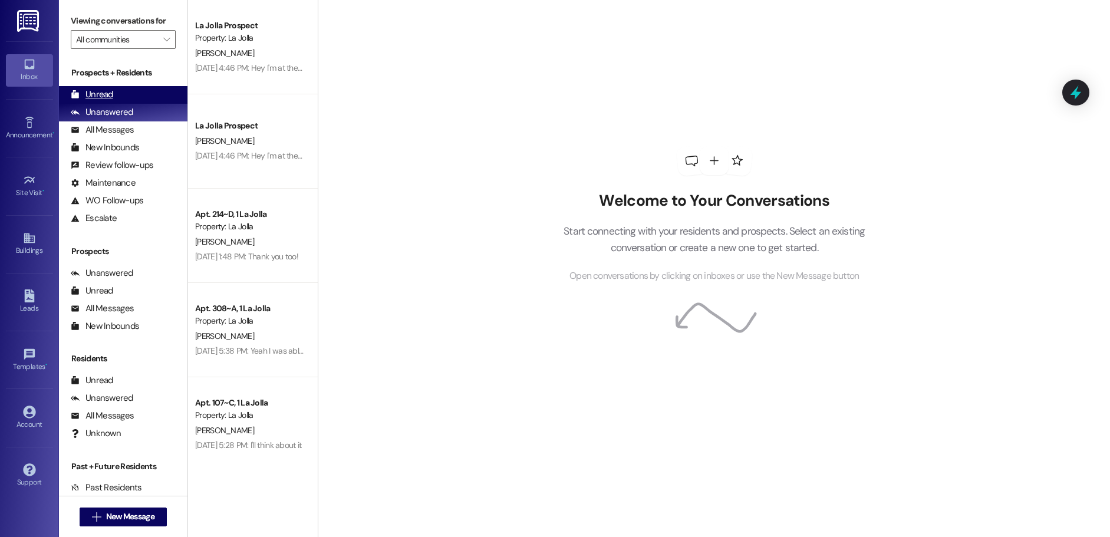
click at [103, 91] on div "Unread" at bounding box center [92, 94] width 42 height 12
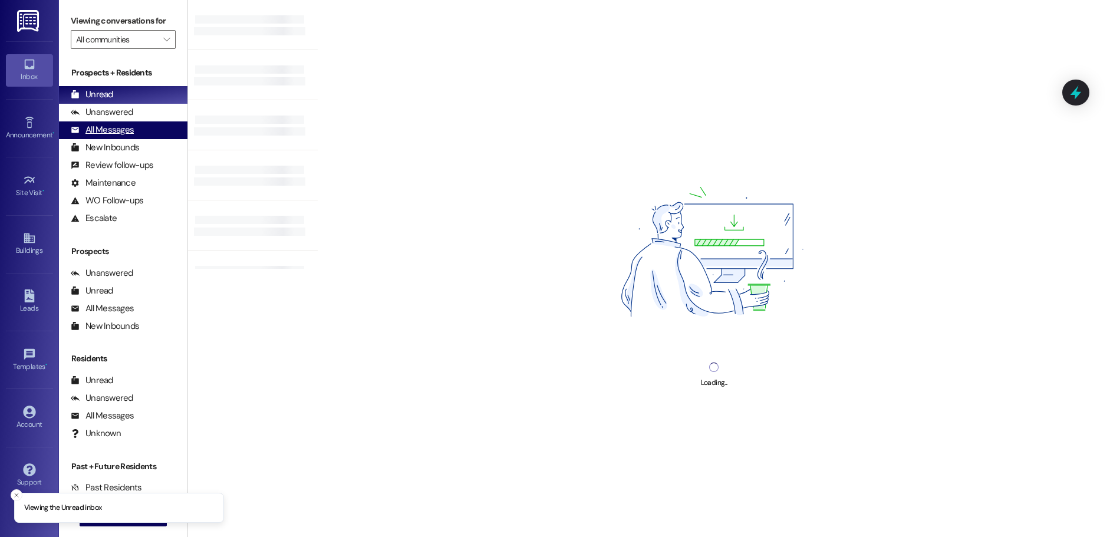
click at [117, 131] on div "All Messages" at bounding box center [102, 130] width 63 height 12
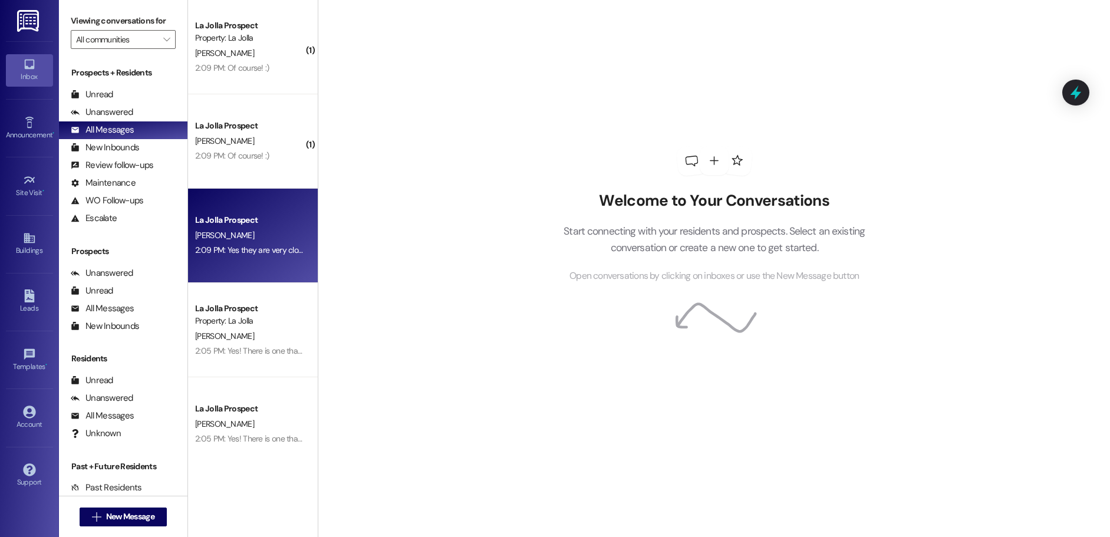
click at [274, 234] on div "M. Erdi" at bounding box center [249, 235] width 111 height 15
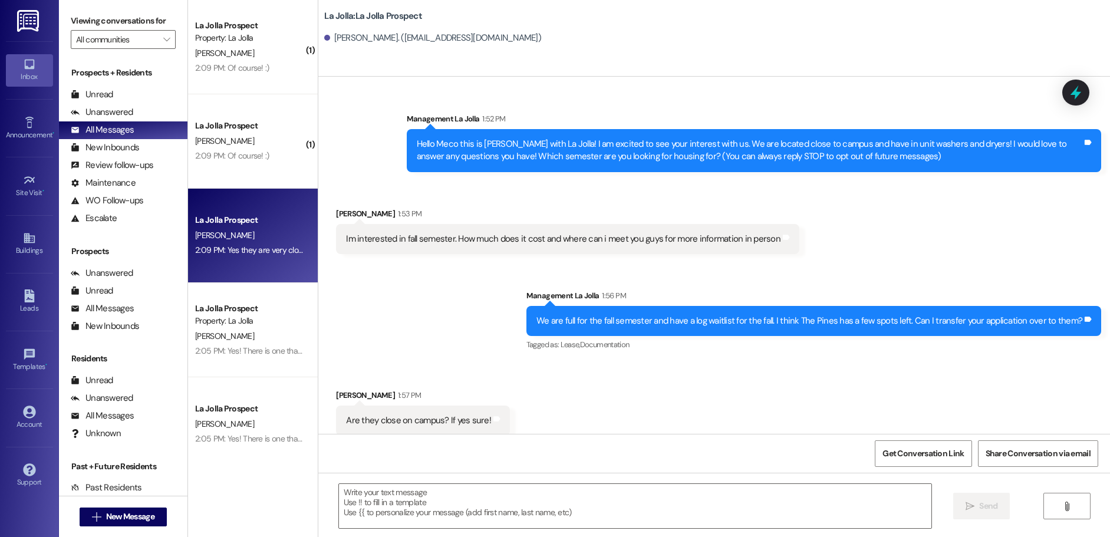
scroll to position [11, 0]
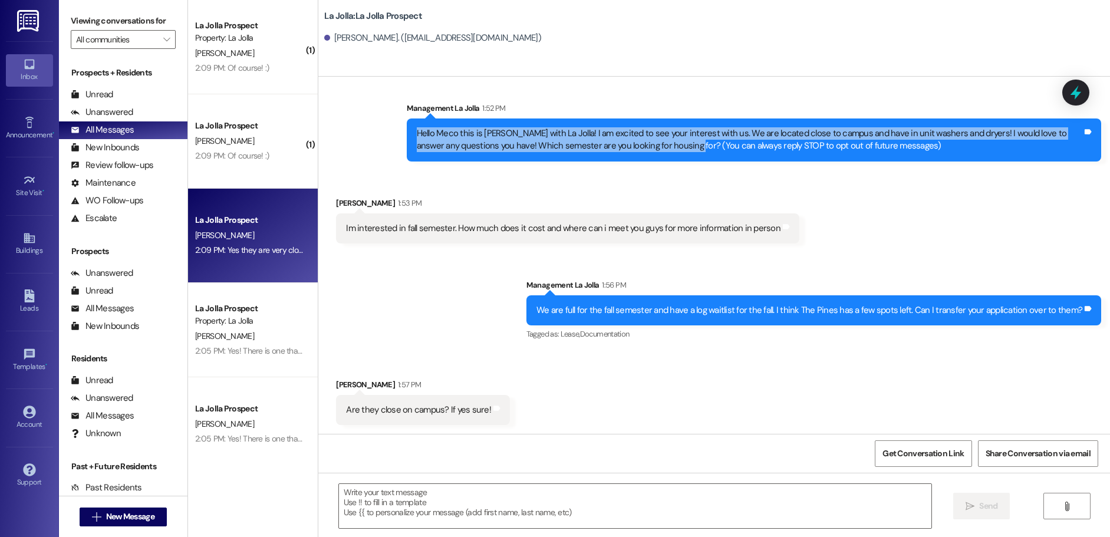
drag, startPoint x: 660, startPoint y: 146, endPoint x: 434, endPoint y: 130, distance: 226.8
click at [381, 129] on div "Sent via SMS Management La Jolla 1:52 PM Hello Meco this is Courtney with La Jo…" at bounding box center [713, 122] width 791 height 95
copy div "Hello Meco this is [PERSON_NAME] with La Jolla! I am excited to see your intere…"
click at [16, 305] on div "Leads" at bounding box center [29, 308] width 59 height 12
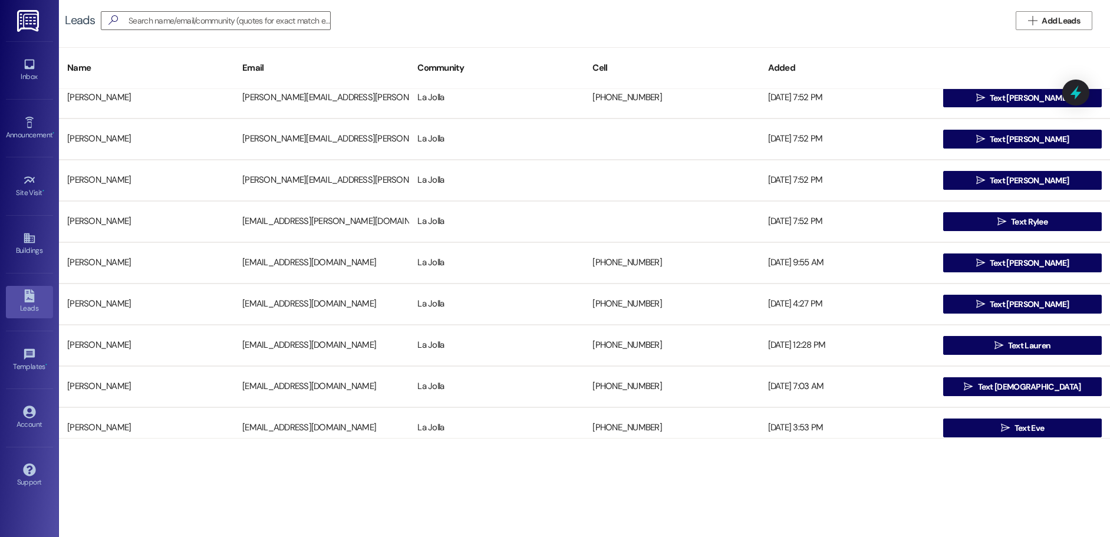
scroll to position [236, 0]
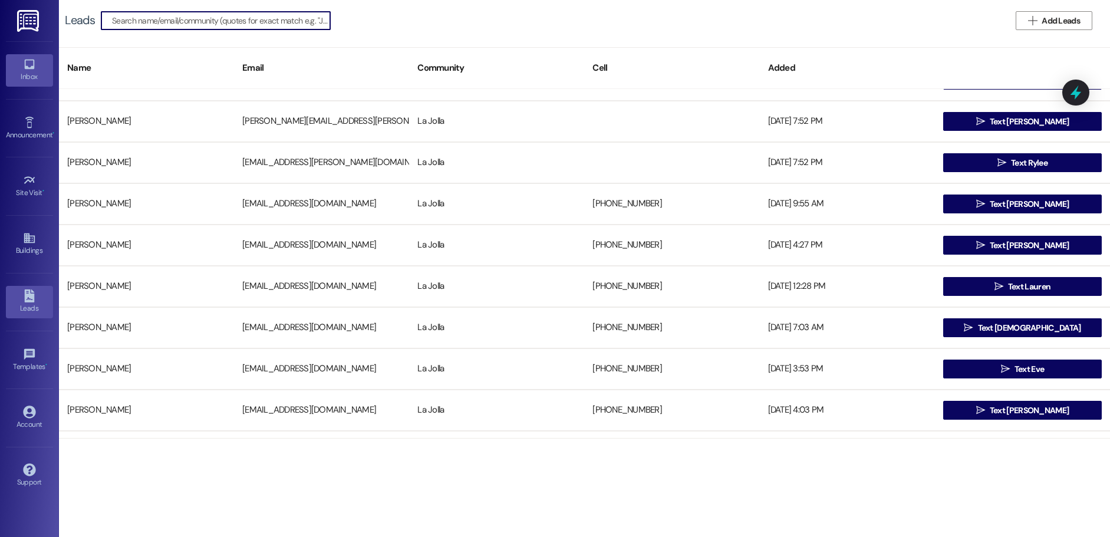
click at [52, 62] on link "Inbox" at bounding box center [29, 70] width 47 height 32
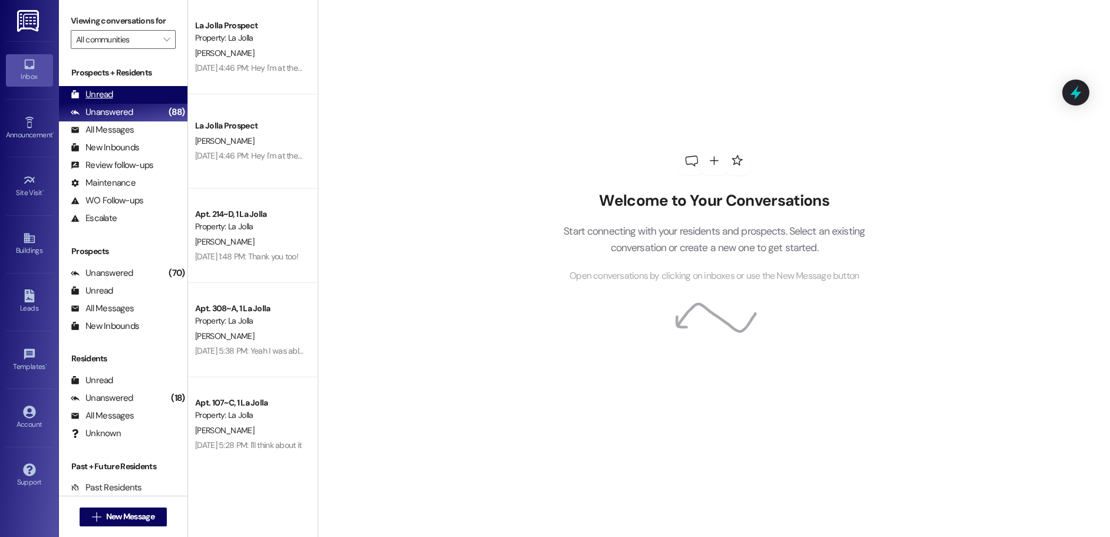
click at [118, 87] on div "Unread (0)" at bounding box center [123, 95] width 128 height 18
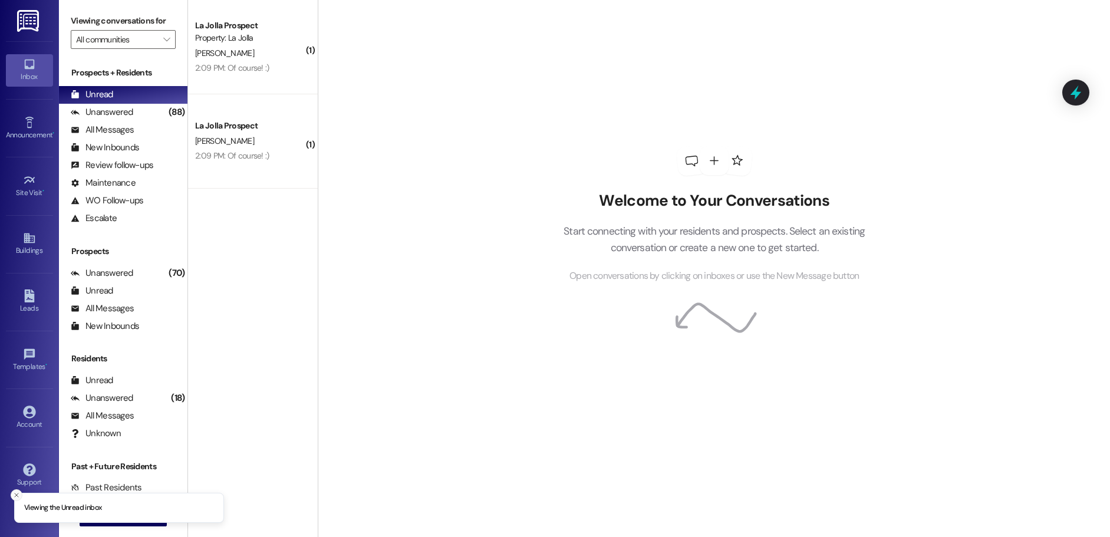
click at [16, 493] on icon "Close toast" at bounding box center [16, 494] width 7 height 7
click at [27, 426] on div "Account" at bounding box center [29, 424] width 59 height 12
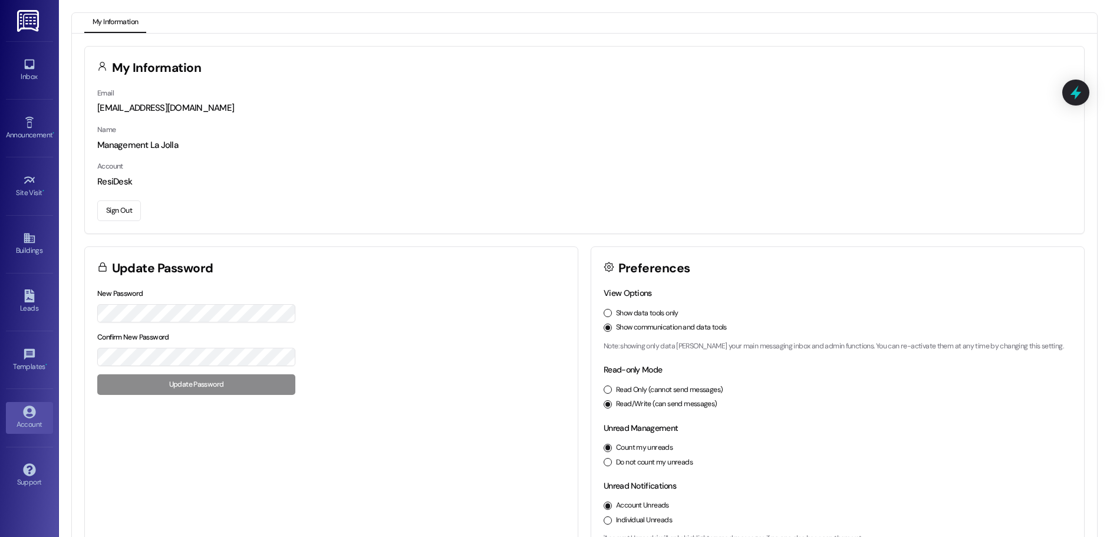
click at [103, 212] on button "Sign Out" at bounding box center [119, 210] width 44 height 21
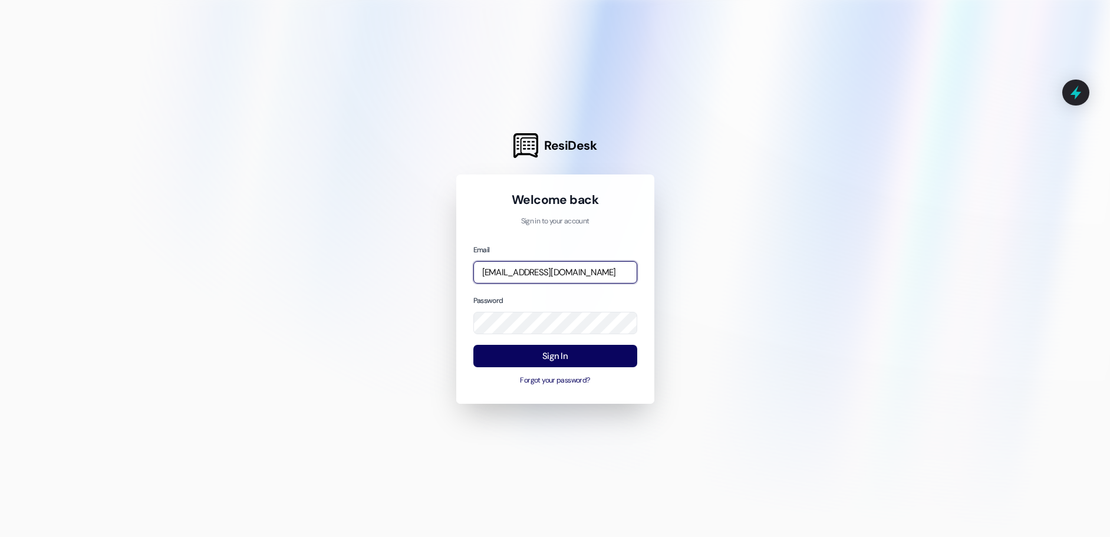
click at [552, 272] on input "[EMAIL_ADDRESS][DOMAIN_NAME]" at bounding box center [555, 272] width 164 height 23
type input "management.thepines@redstoneresidential.com"
click at [415, 325] on div "ResiDesk Welcome back Sign in to your account Email management.thepines@redston…" at bounding box center [555, 268] width 1110 height 537
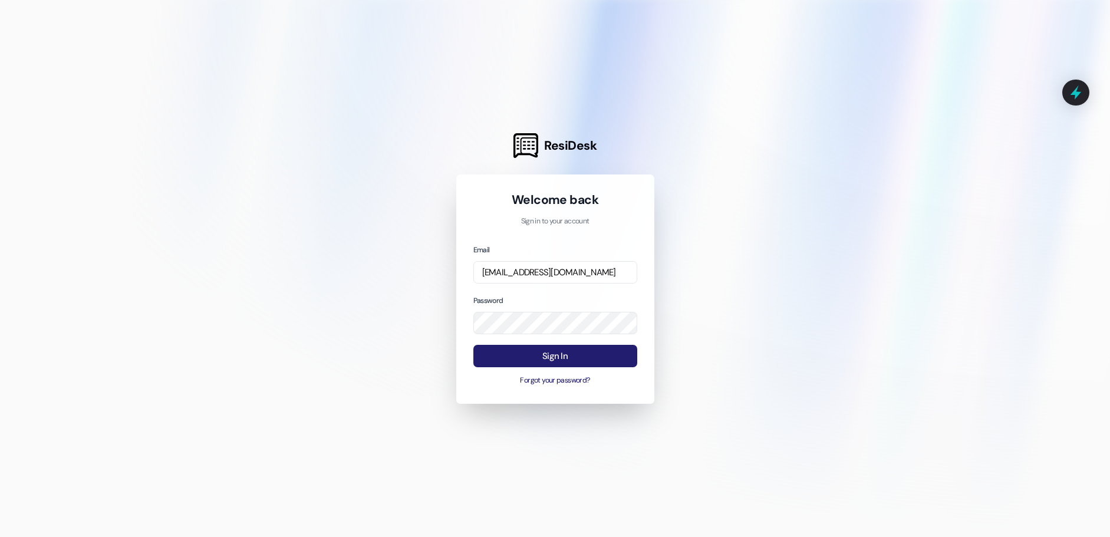
click at [535, 361] on button "Sign In" at bounding box center [555, 356] width 164 height 23
